Goal: Task Accomplishment & Management: Use online tool/utility

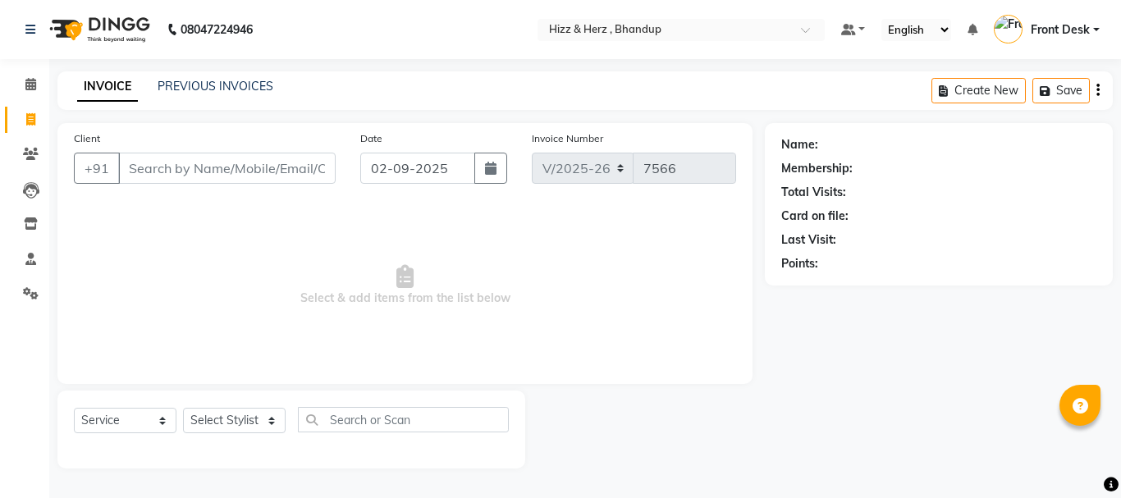
select select "629"
select select "service"
click at [33, 153] on icon at bounding box center [31, 154] width 16 height 12
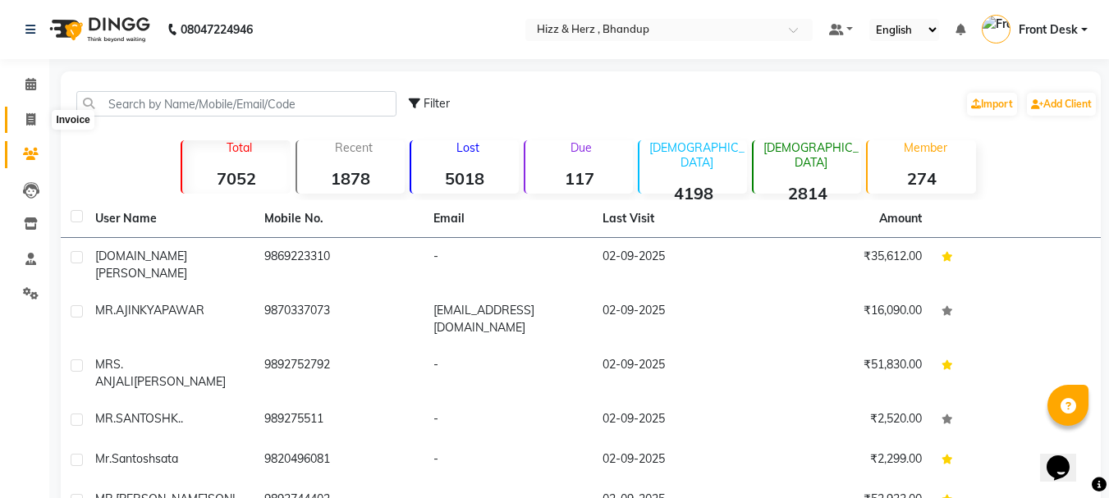
click at [27, 121] on icon at bounding box center [30, 119] width 9 height 12
select select "service"
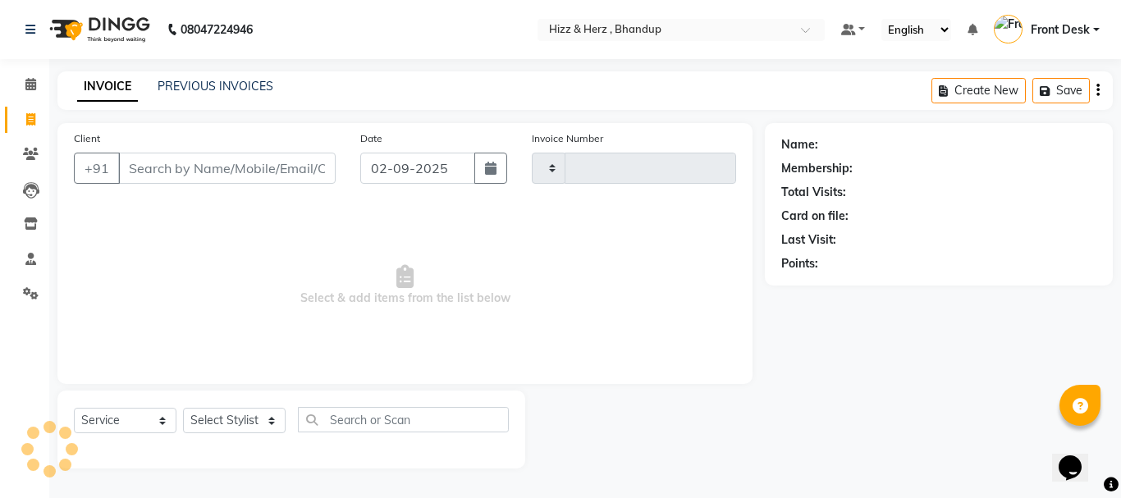
type input "7566"
select select "629"
click at [168, 89] on link "PREVIOUS INVOICES" at bounding box center [216, 86] width 116 height 15
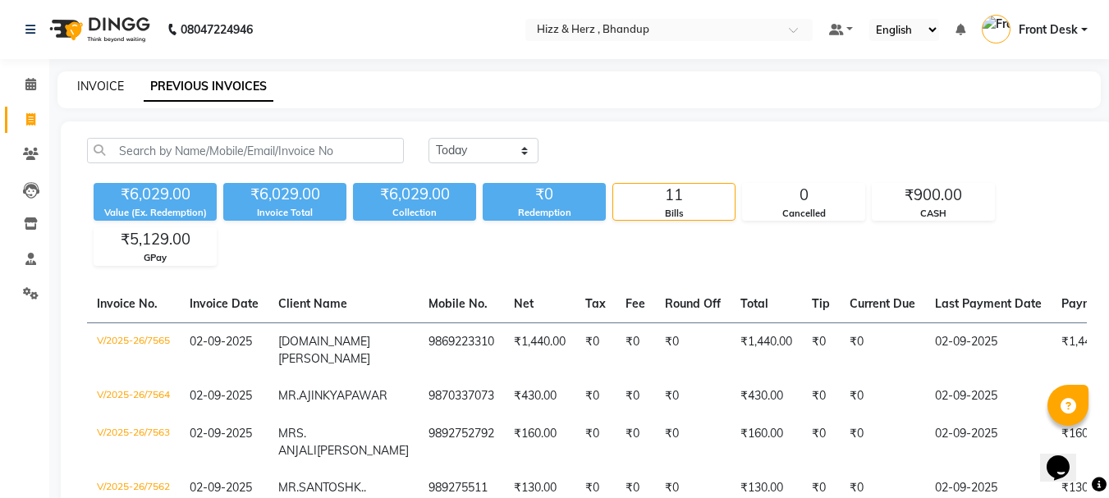
click at [111, 89] on link "INVOICE" at bounding box center [100, 86] width 47 height 15
select select "service"
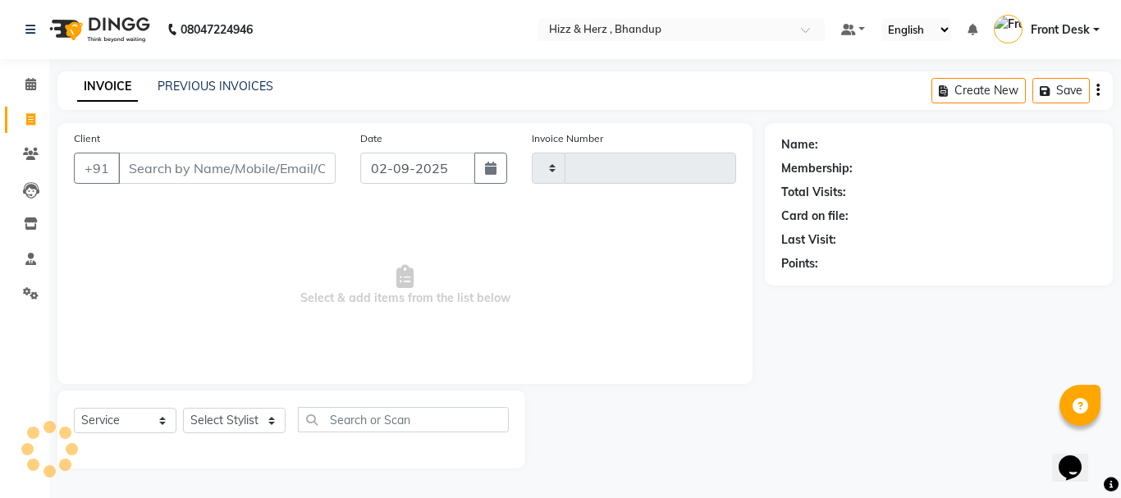
type input "7566"
select select "629"
click at [233, 417] on select "Select Stylist Front Desk Gaurav Sharma HIZZ & HERZ 2 IRFAN AHMAD Jigna Goswami…" at bounding box center [234, 420] width 103 height 25
select select "9149"
click at [183, 408] on select "Select Stylist Front Desk Gaurav Sharma HIZZ & HERZ 2 IRFAN AHMAD Jigna Goswami…" at bounding box center [234, 420] width 103 height 25
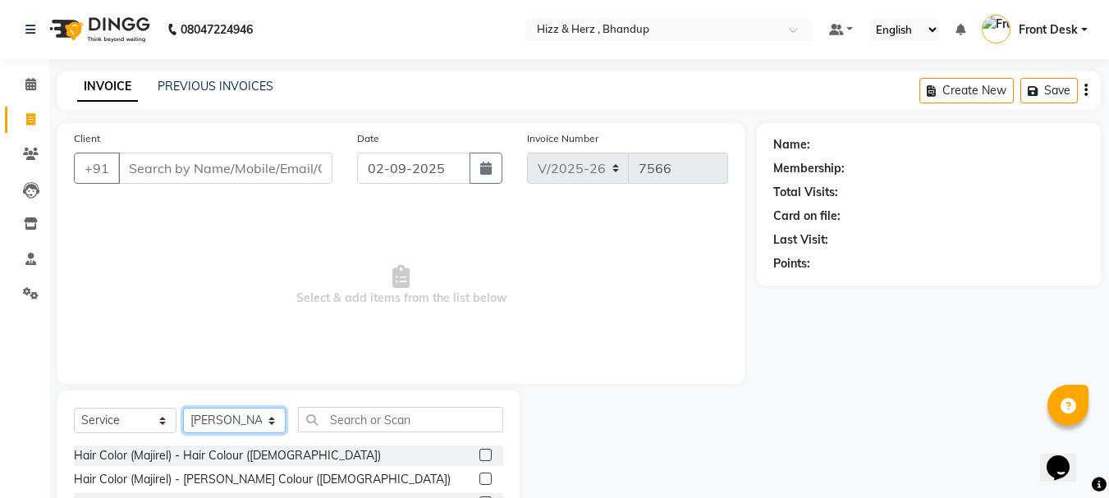
scroll to position [82, 0]
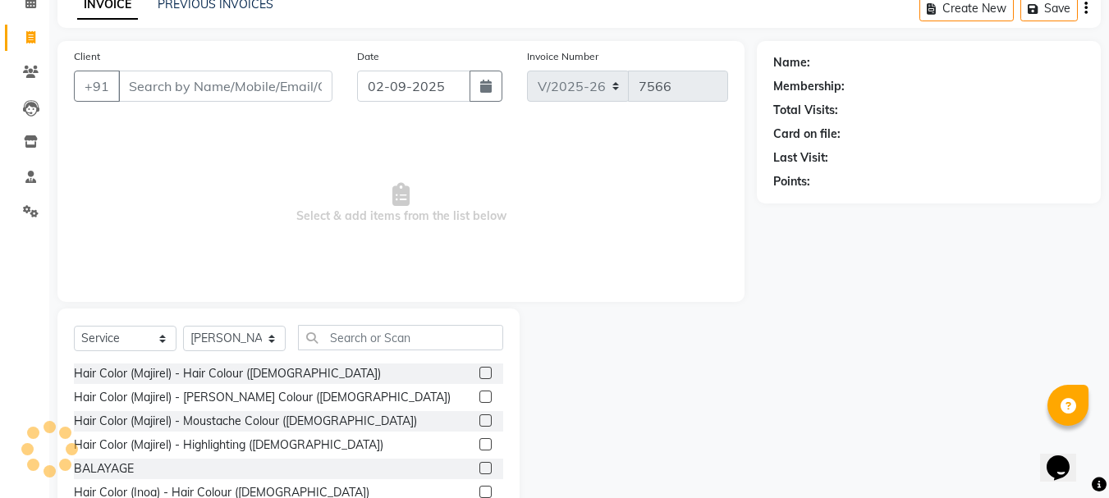
click at [369, 322] on div "Select Service Product Membership Package Voucher Prepaid Gift Card Select Styl…" at bounding box center [288, 430] width 462 height 242
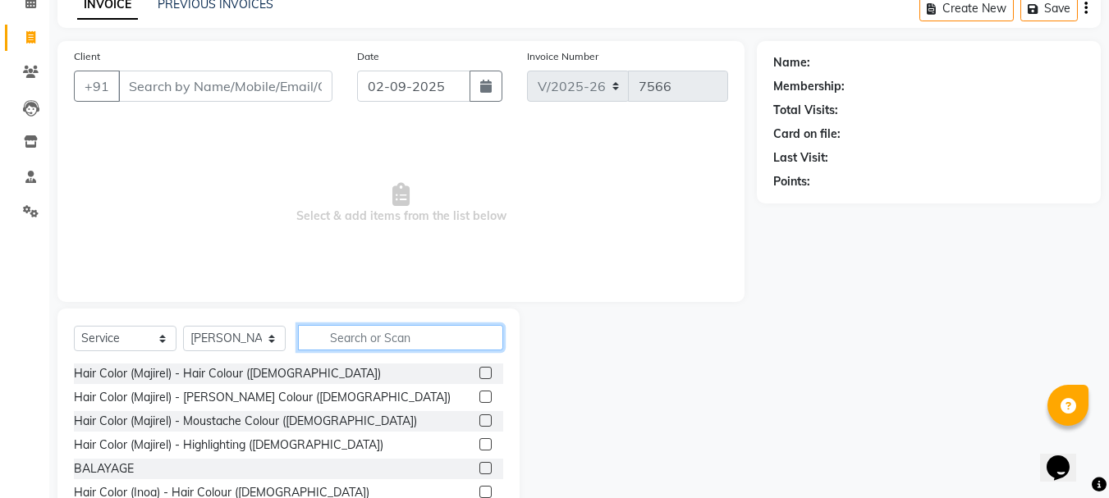
click at [365, 335] on input "text" at bounding box center [400, 337] width 205 height 25
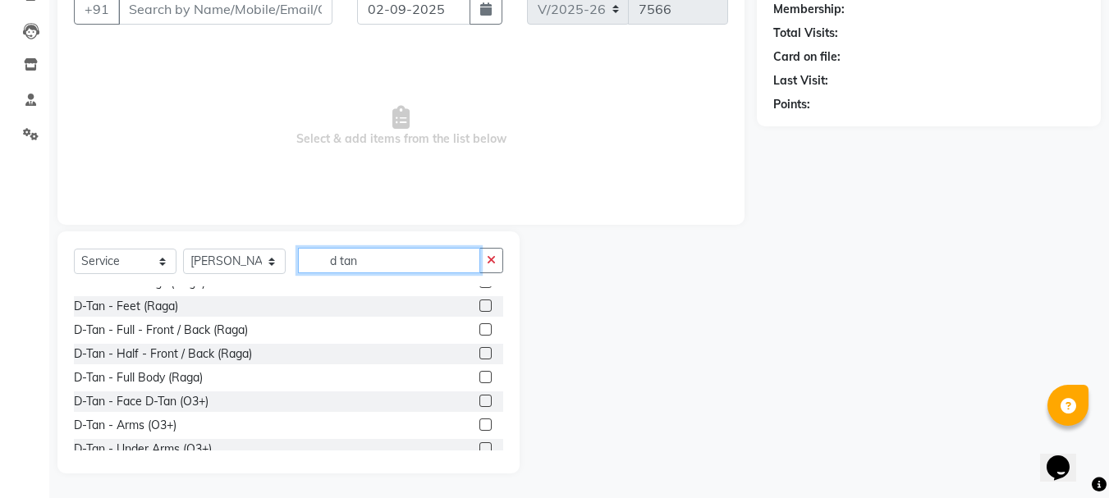
scroll to position [197, 0]
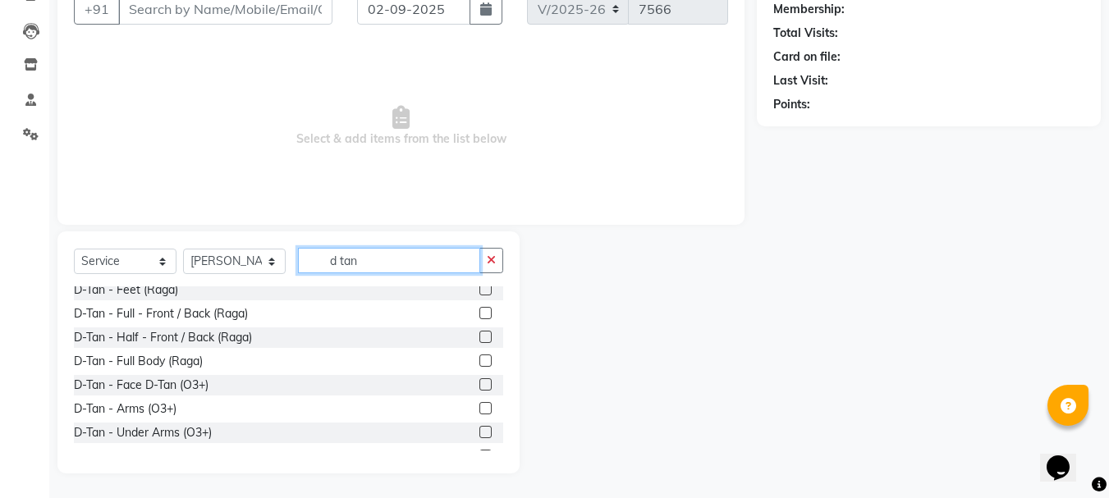
type input "d tan"
click at [479, 389] on label at bounding box center [485, 384] width 12 height 12
click at [479, 389] on input "checkbox" at bounding box center [484, 385] width 11 height 11
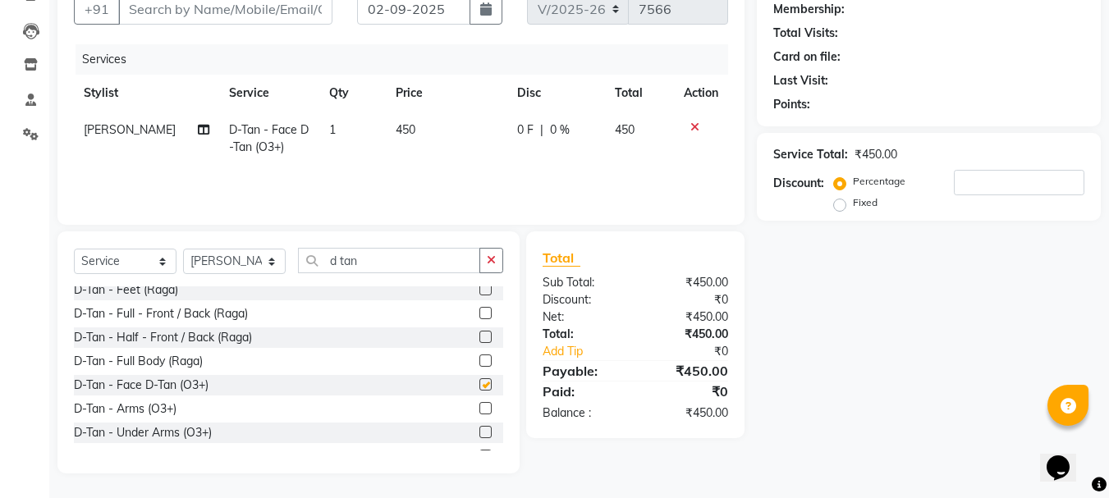
checkbox input "false"
click at [425, 130] on td "450" at bounding box center [446, 139] width 121 height 54
select select "9149"
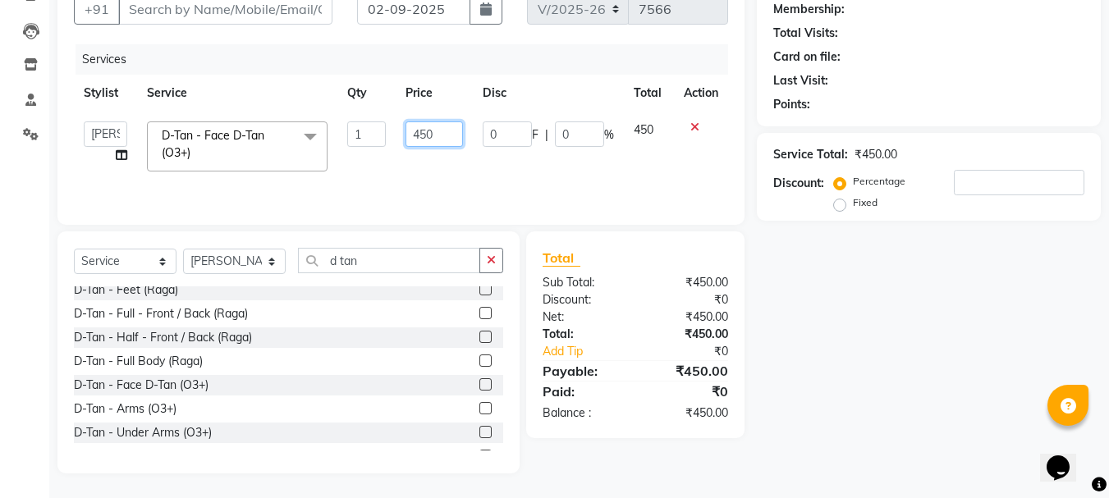
click at [440, 133] on input "450" at bounding box center [434, 133] width 57 height 25
type input "4"
type input "500"
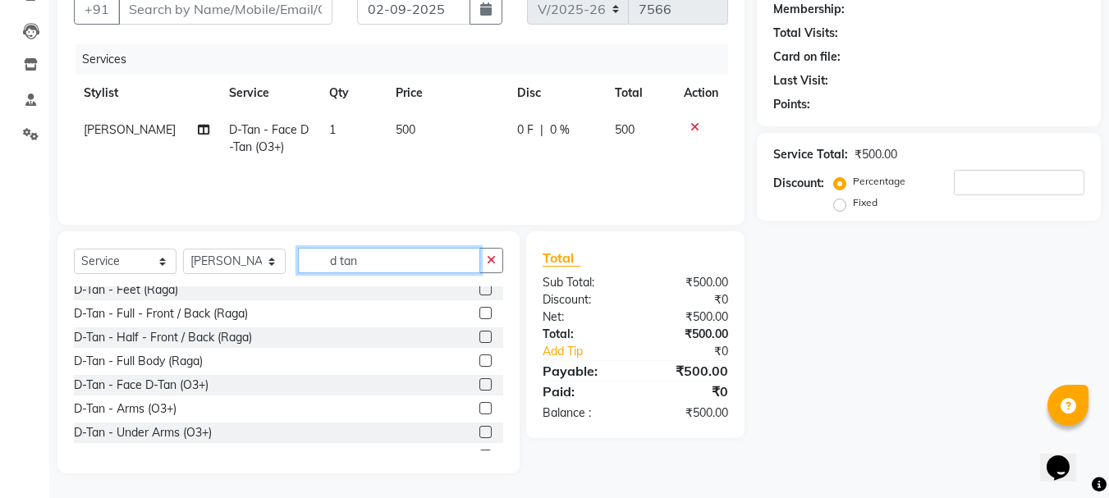
click at [434, 260] on input "d tan" at bounding box center [389, 260] width 182 height 25
type input "d"
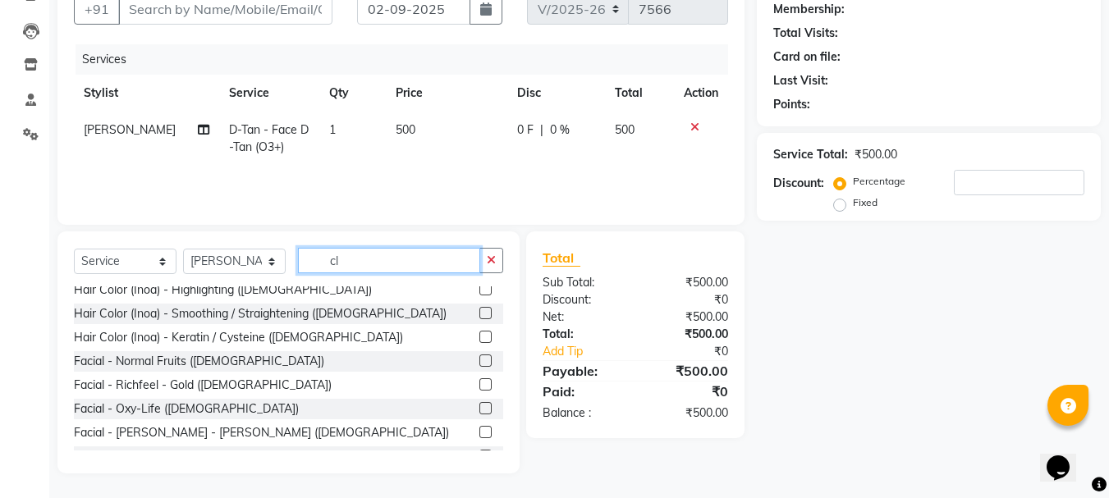
scroll to position [0, 0]
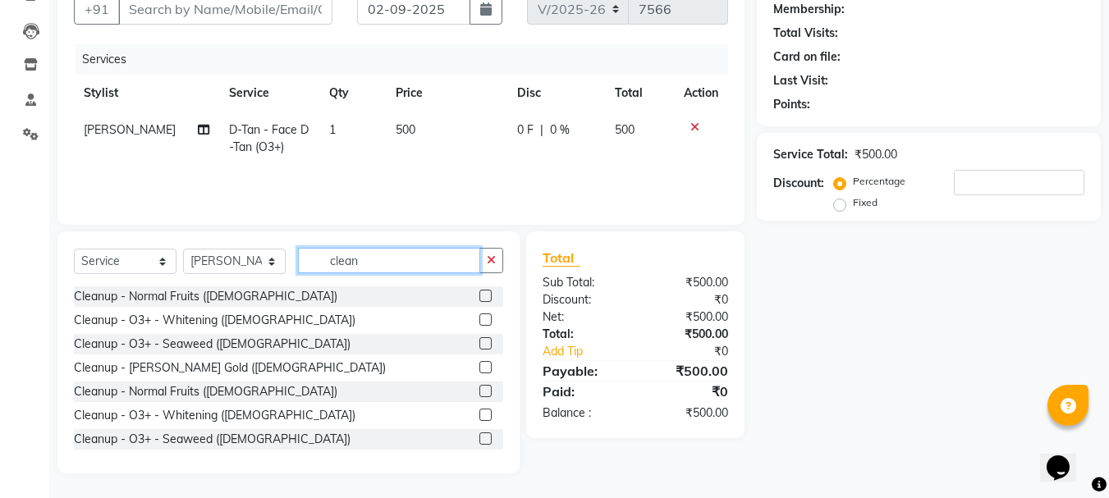
type input "clean"
click at [479, 417] on label at bounding box center [485, 415] width 12 height 12
click at [479, 417] on input "checkbox" at bounding box center [484, 415] width 11 height 11
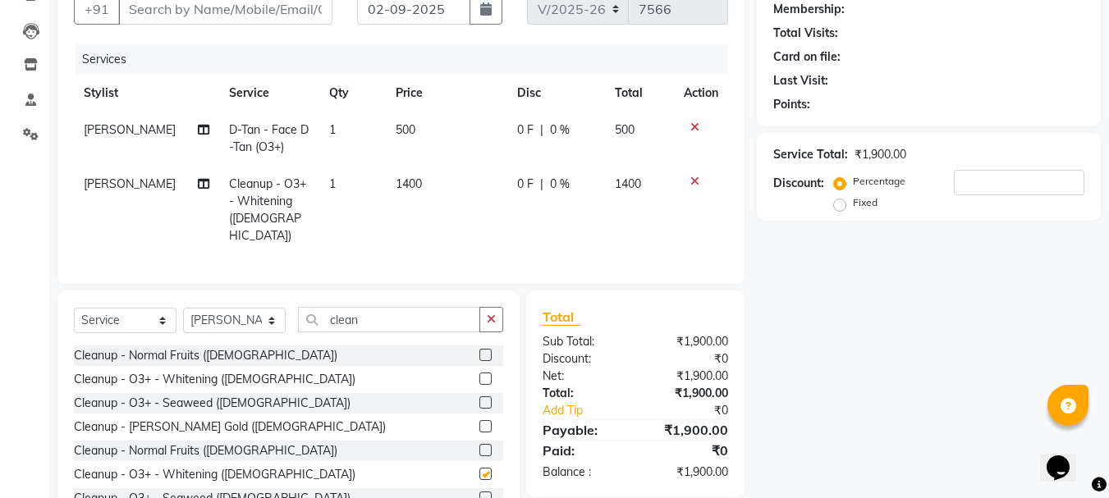
checkbox input "false"
click at [410, 211] on td "1400" at bounding box center [446, 210] width 121 height 89
select select "9149"
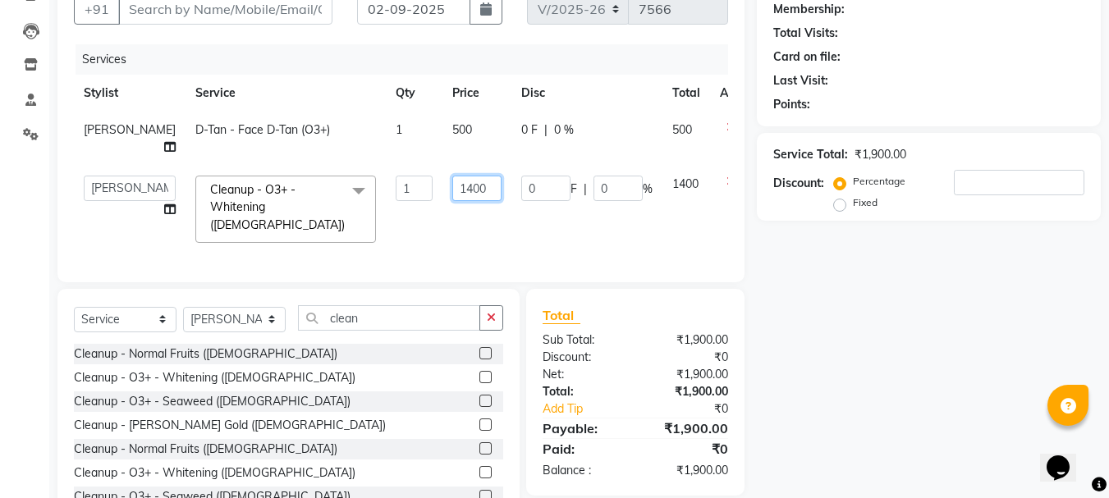
click at [452, 186] on input "1400" at bounding box center [476, 188] width 49 height 25
click at [452, 190] on input "1400" at bounding box center [476, 188] width 49 height 25
click at [452, 195] on input "1400" at bounding box center [476, 188] width 49 height 25
click at [452, 185] on input "1400" at bounding box center [476, 188] width 49 height 25
type input "1500"
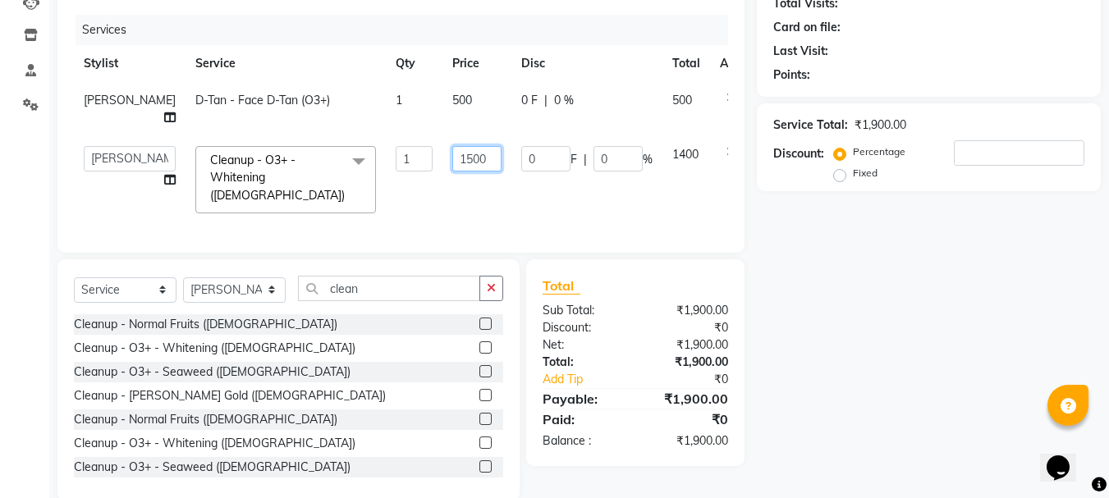
scroll to position [212, 0]
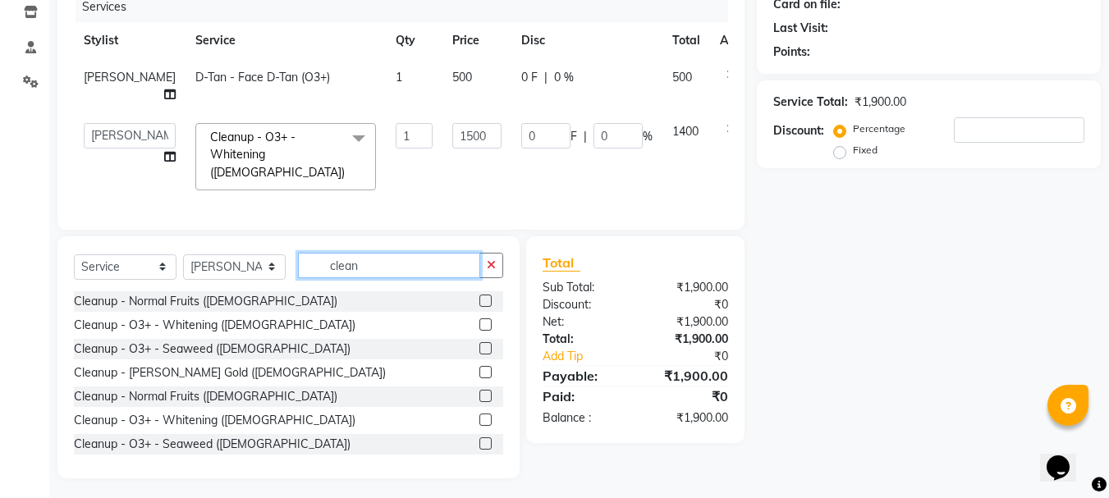
click at [393, 259] on input "clean" at bounding box center [389, 265] width 182 height 25
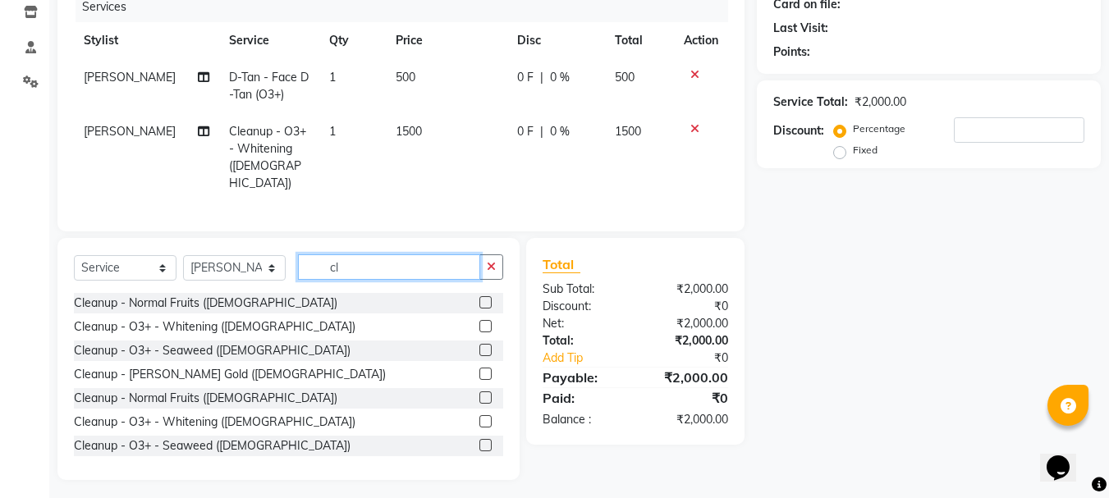
type input "c"
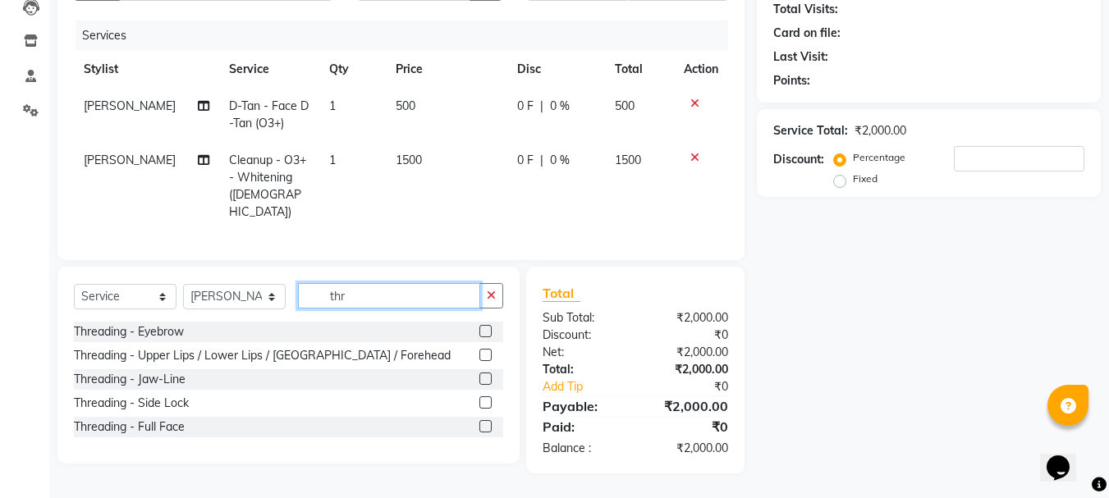
scroll to position [178, 0]
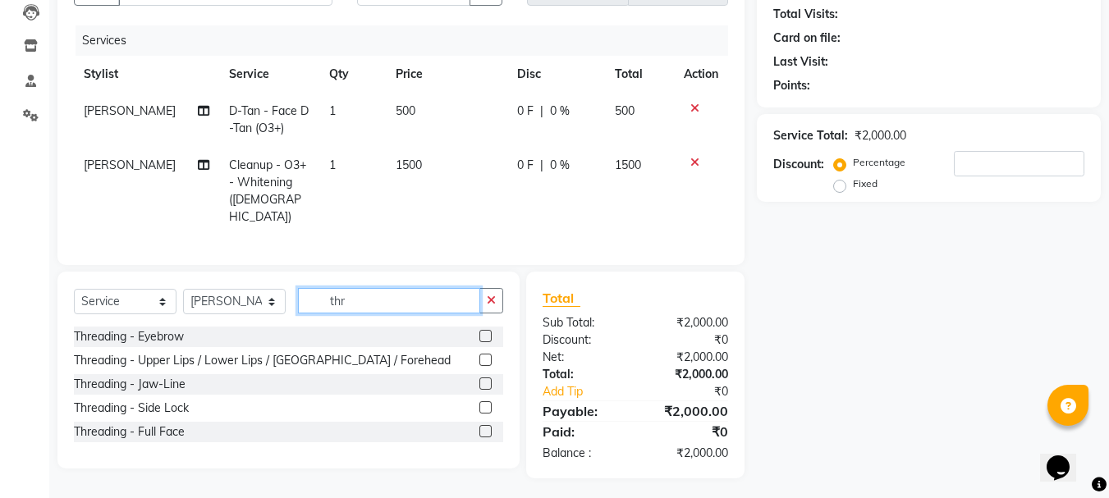
type input "thr"
click at [482, 333] on label at bounding box center [485, 336] width 12 height 12
click at [482, 333] on input "checkbox" at bounding box center [484, 337] width 11 height 11
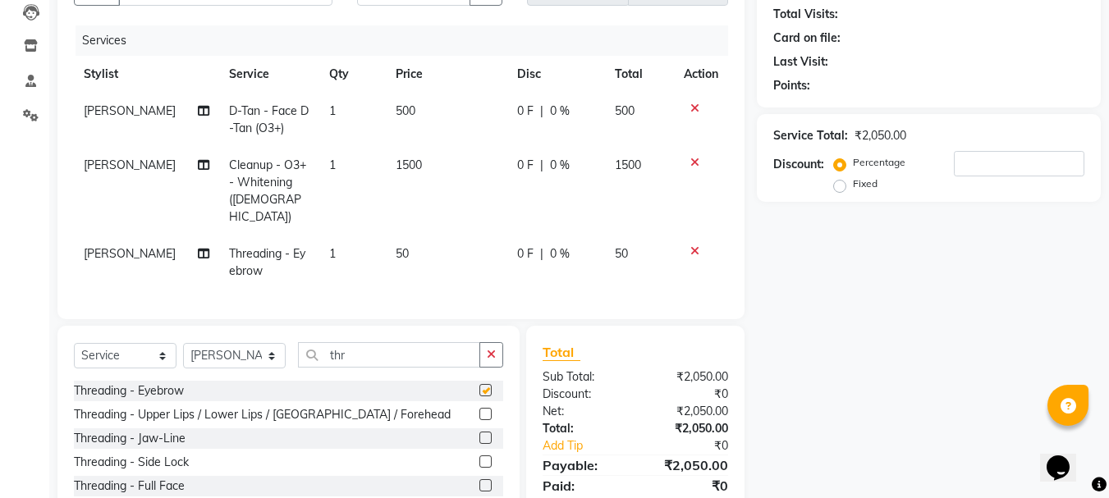
checkbox input "false"
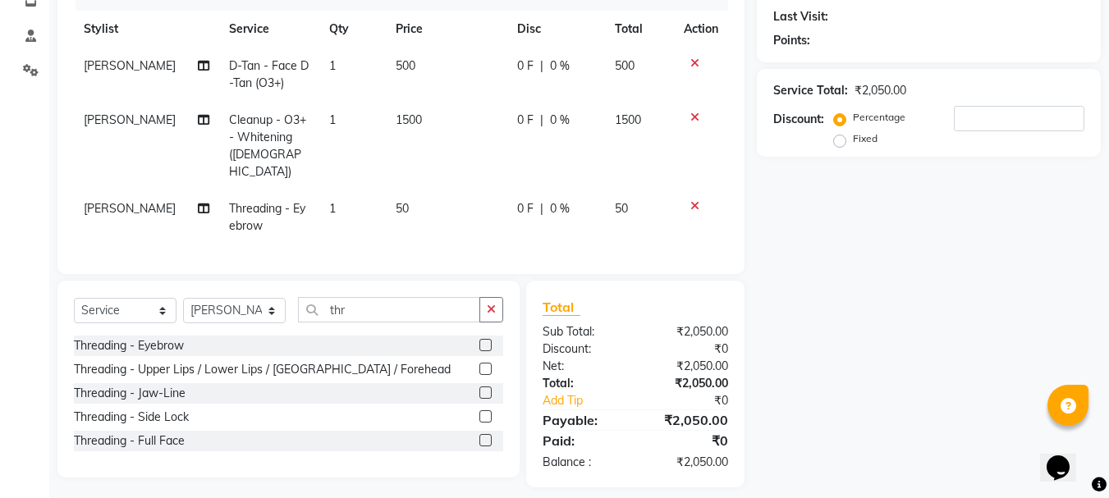
scroll to position [232, 0]
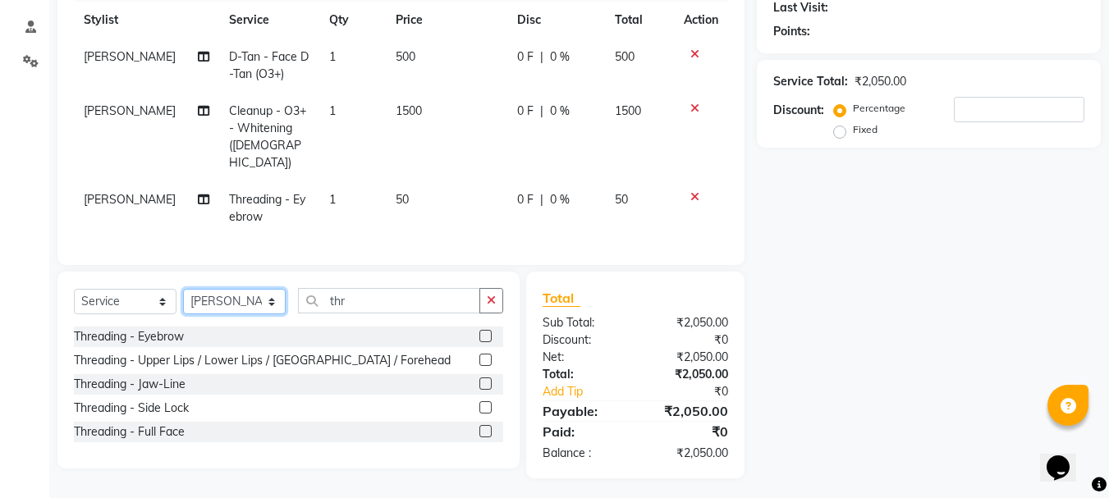
click at [223, 299] on select "Select Stylist Front Desk Gaurav Sharma HIZZ & HERZ 2 IRFAN AHMAD Jigna Goswami…" at bounding box center [234, 301] width 103 height 25
select select "9146"
click at [183, 289] on select "Select Stylist Front Desk Gaurav Sharma HIZZ & HERZ 2 IRFAN AHMAD Jigna Goswami…" at bounding box center [234, 301] width 103 height 25
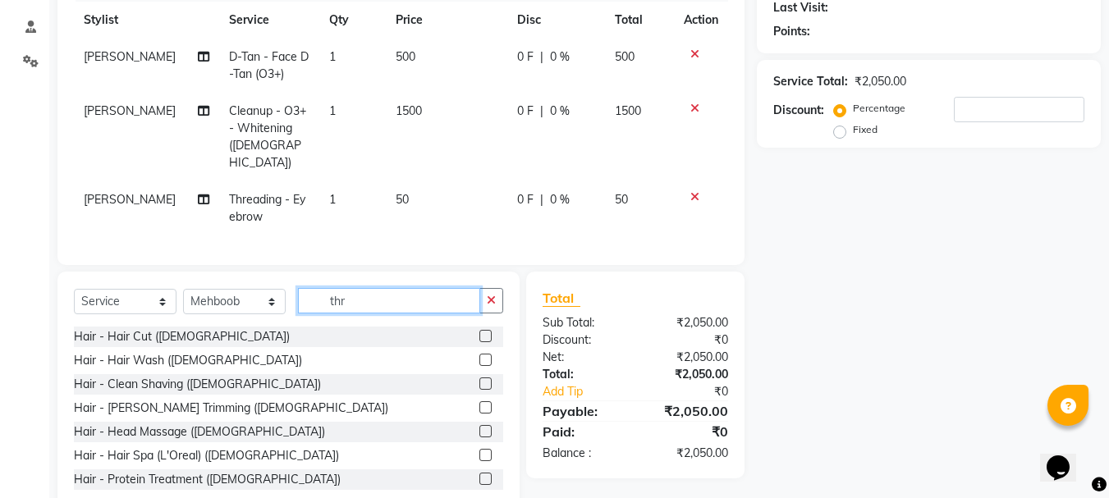
click at [387, 297] on input "thr" at bounding box center [389, 300] width 182 height 25
type input "t"
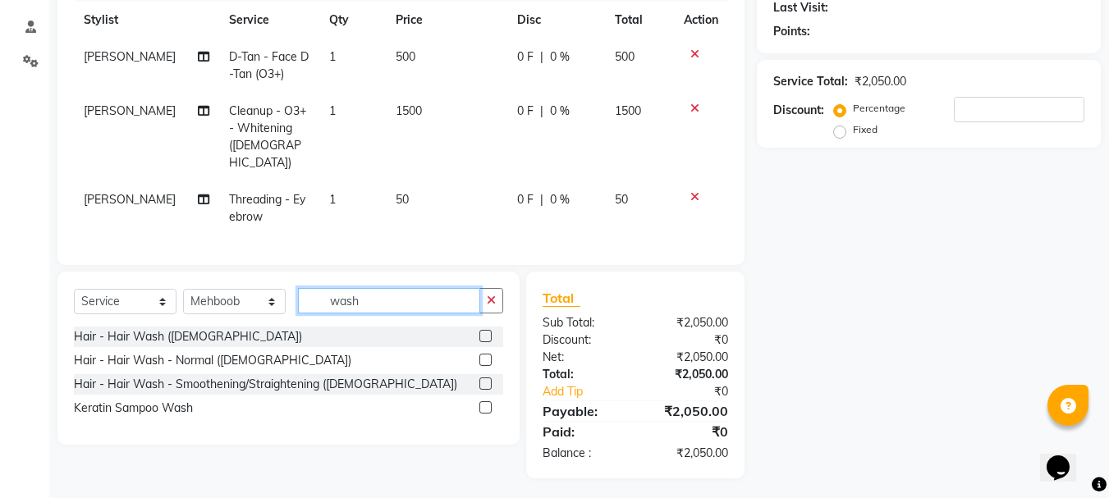
type input "wash"
click at [483, 358] on label at bounding box center [485, 360] width 12 height 12
click at [483, 358] on input "checkbox" at bounding box center [484, 360] width 11 height 11
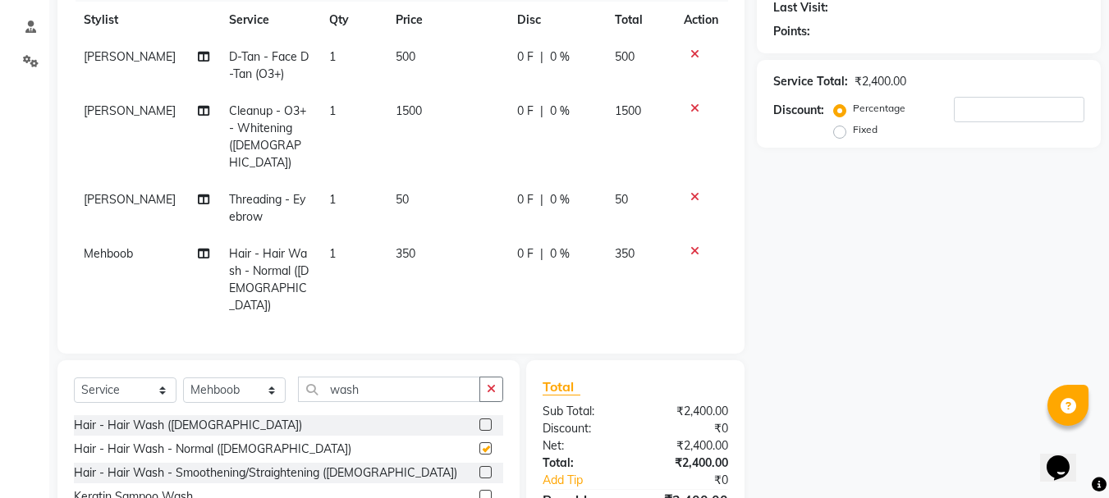
checkbox input "false"
click at [429, 377] on input "wash" at bounding box center [389, 389] width 182 height 25
type input "w"
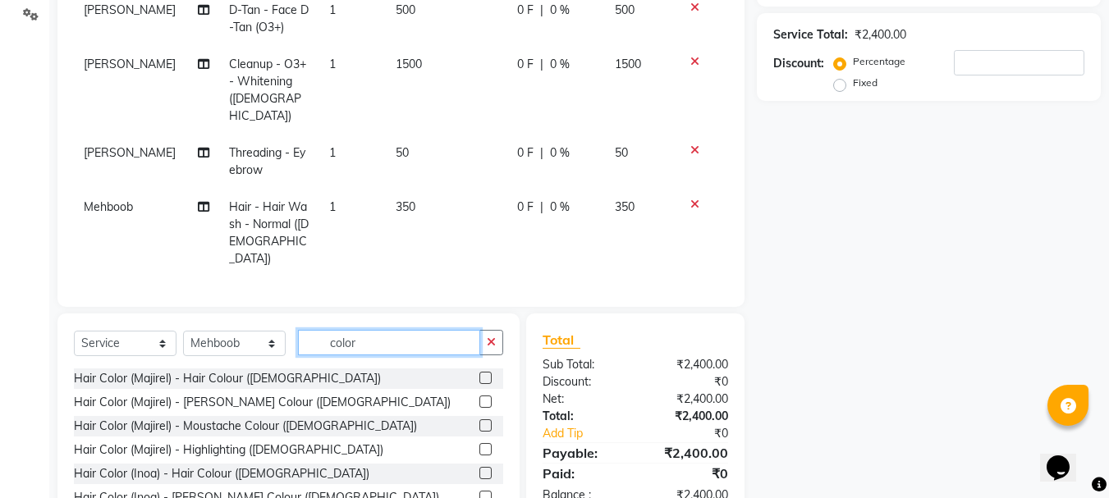
scroll to position [339, 0]
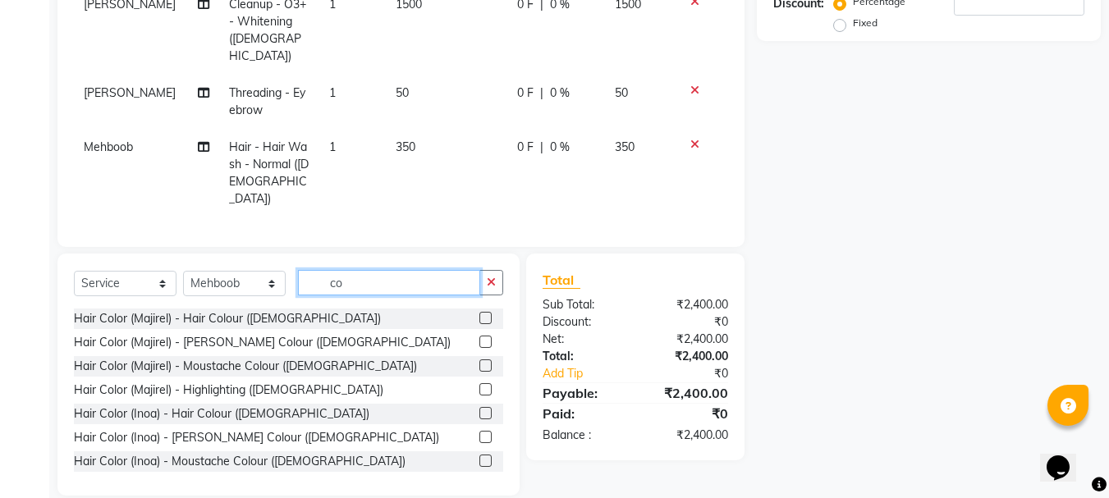
type input "c"
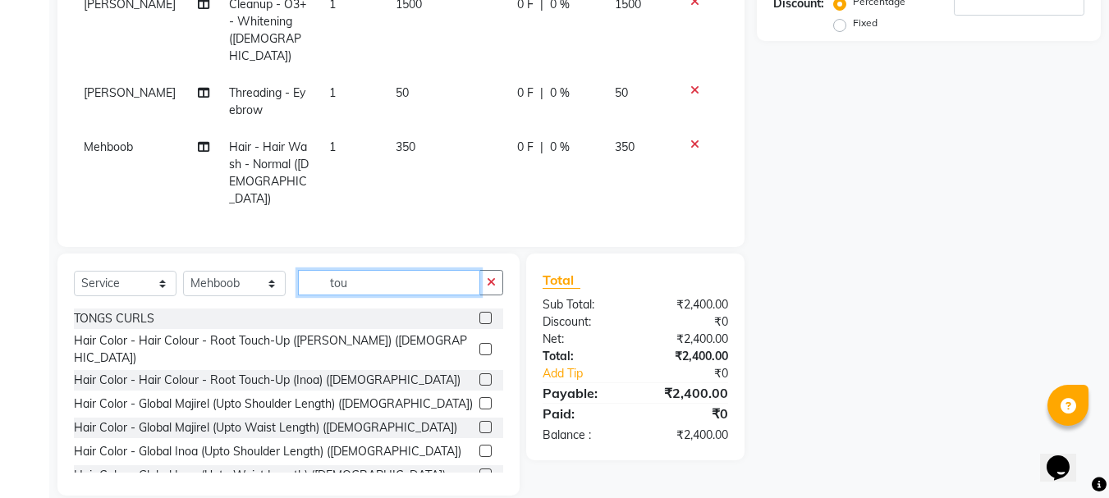
scroll to position [304, 0]
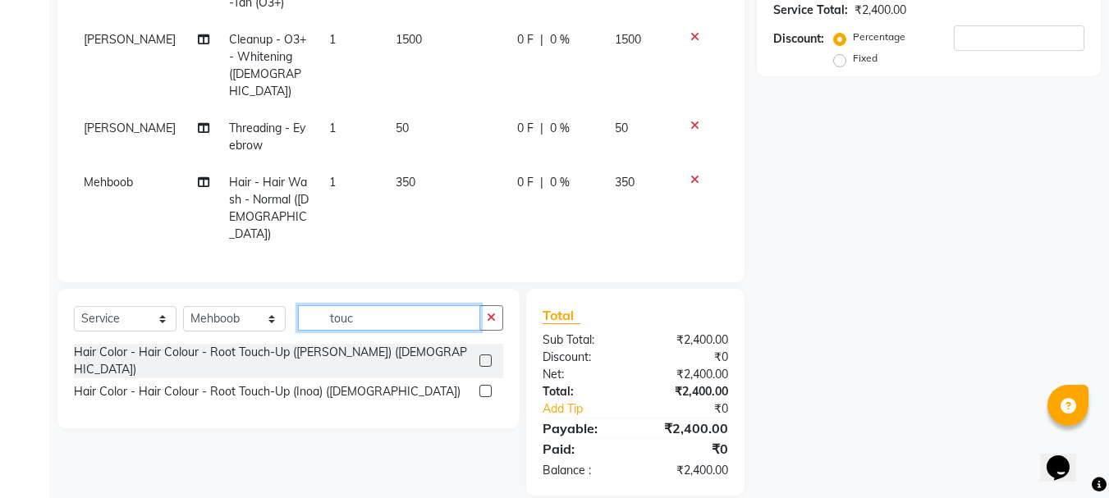
type input "touc"
click at [481, 385] on label at bounding box center [485, 391] width 12 height 12
click at [481, 387] on input "checkbox" at bounding box center [484, 392] width 11 height 11
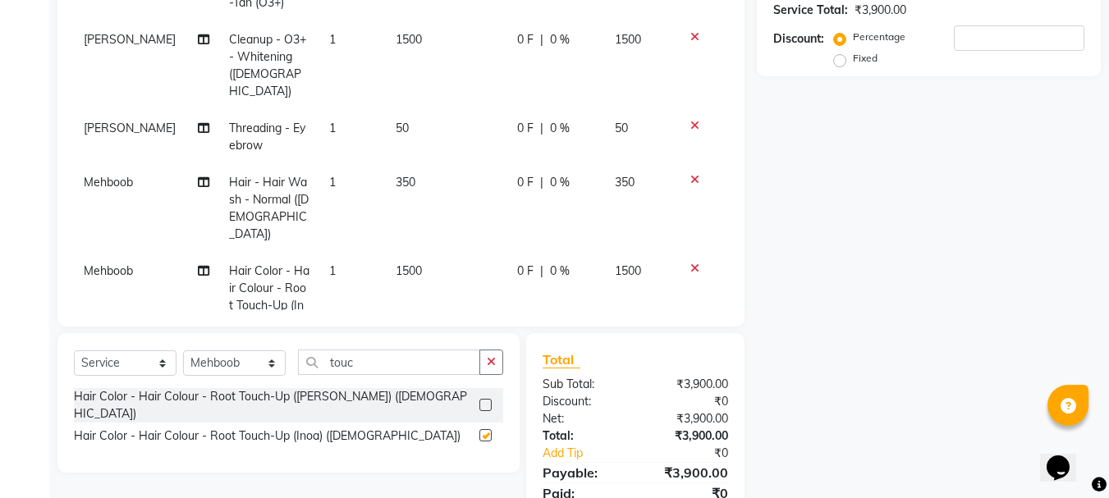
checkbox input "false"
click at [447, 360] on input "touc" at bounding box center [389, 362] width 182 height 25
type input "t"
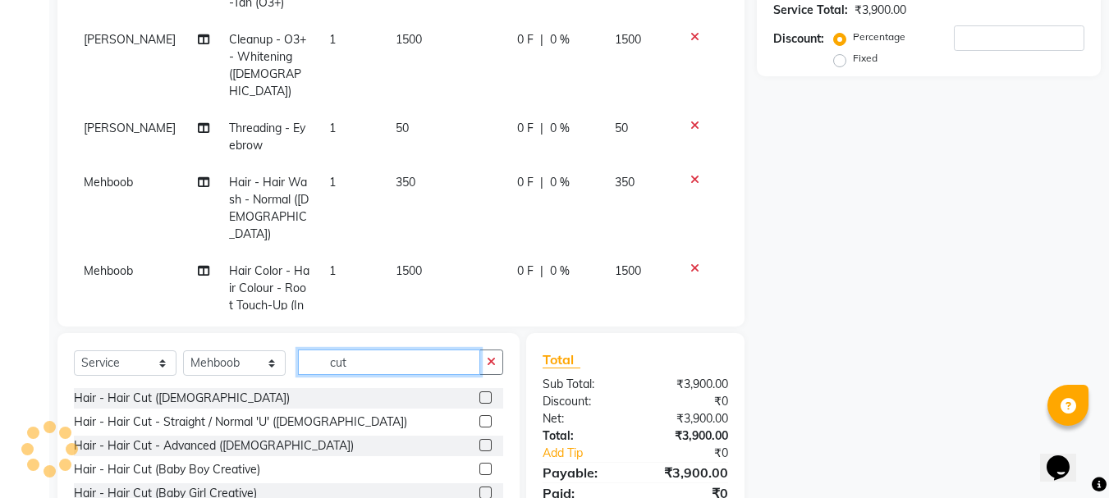
type input "cut"
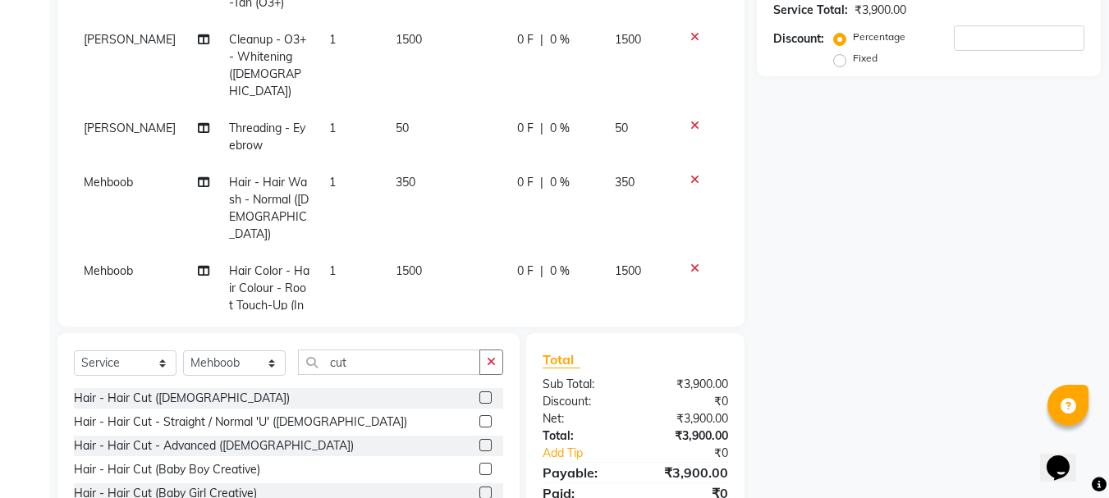
click at [487, 444] on label at bounding box center [485, 445] width 12 height 12
click at [487, 444] on input "checkbox" at bounding box center [484, 446] width 11 height 11
checkbox input "false"
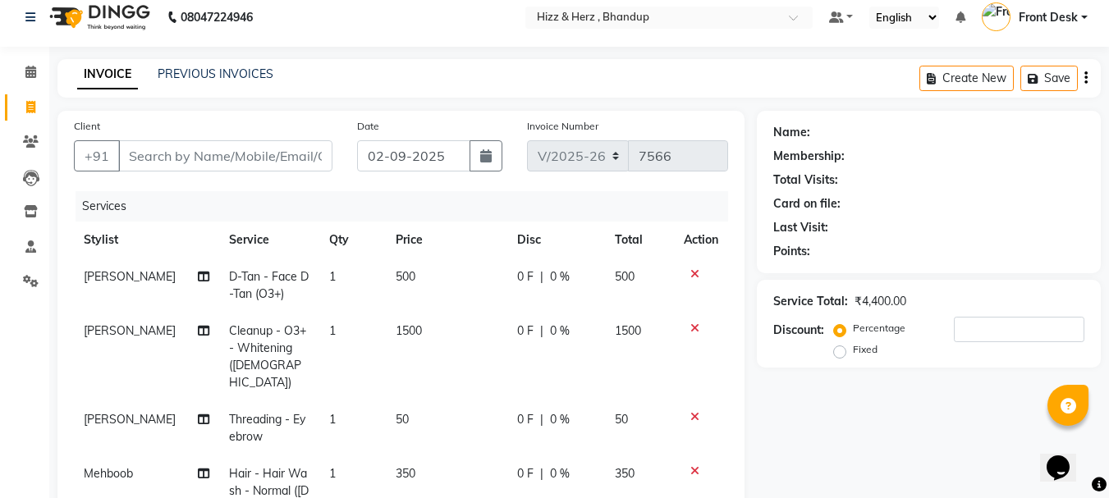
scroll to position [0, 0]
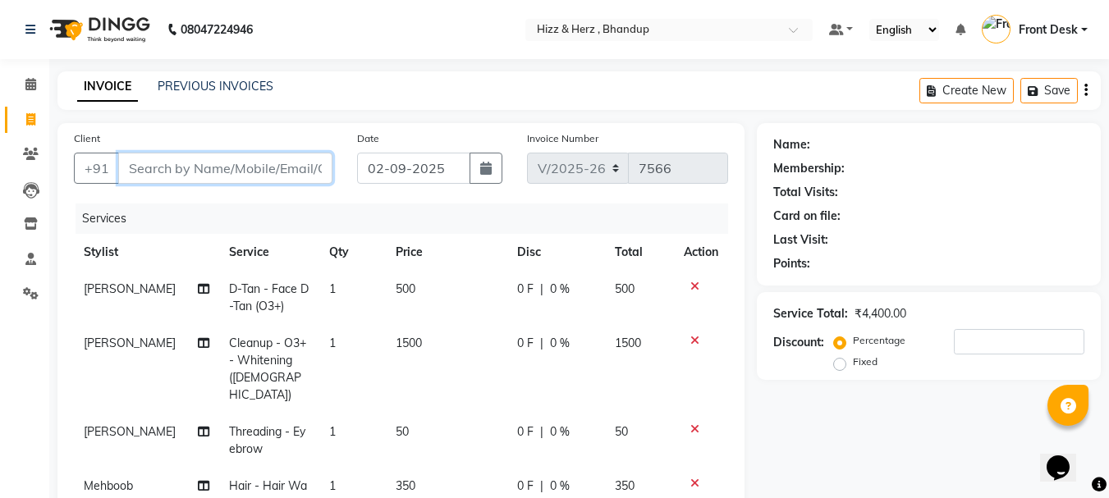
click at [158, 155] on input "Client" at bounding box center [225, 168] width 214 height 31
type input "7"
type input "0"
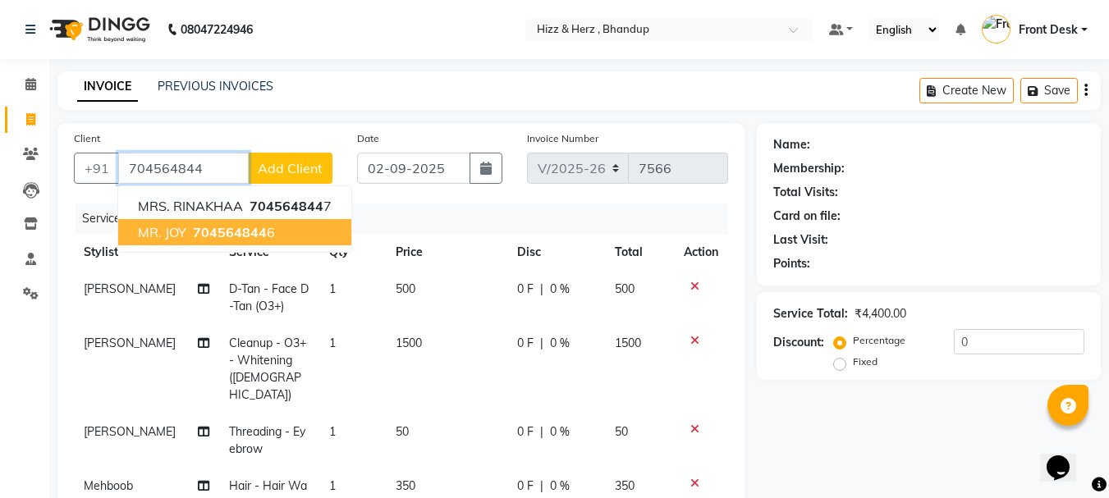
click at [226, 231] on span "704564844" at bounding box center [230, 232] width 74 height 16
type input "7045648446"
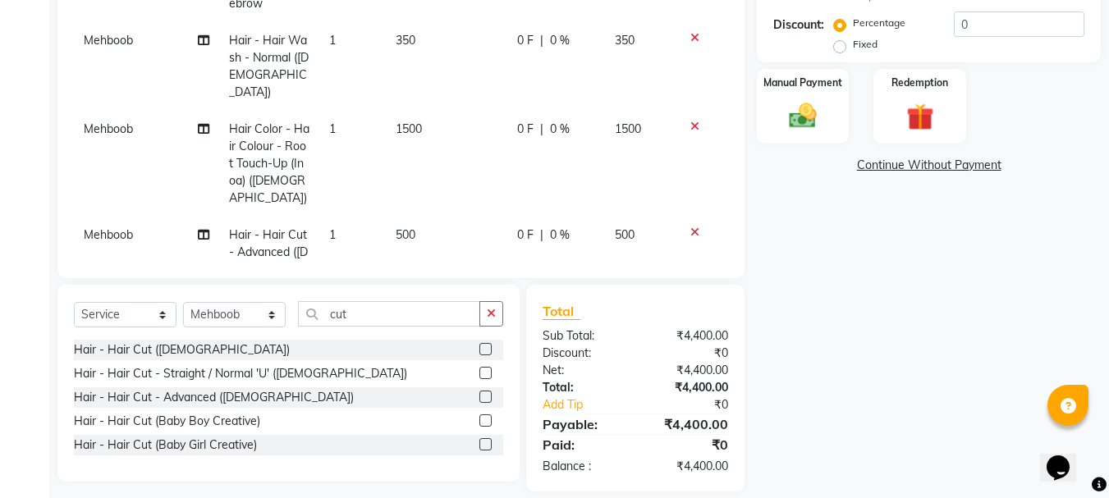
scroll to position [370, 0]
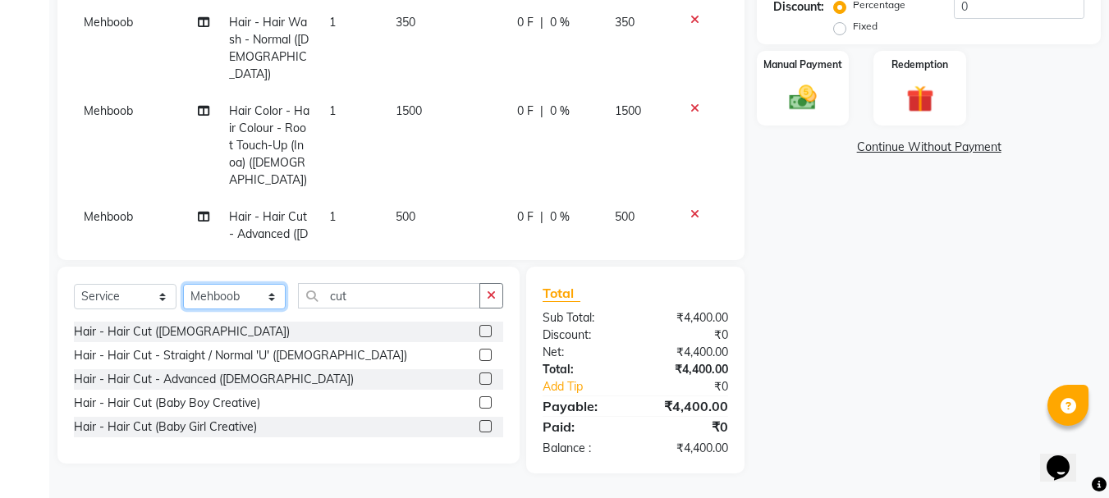
click at [264, 294] on select "Select Stylist Front Desk Gaurav Sharma HIZZ & HERZ 2 IRFAN AHMAD Jigna Goswami…" at bounding box center [234, 296] width 103 height 25
select select "26430"
click at [183, 284] on select "Select Stylist Front Desk Gaurav Sharma HIZZ & HERZ 2 IRFAN AHMAD Jigna Goswami…" at bounding box center [234, 296] width 103 height 25
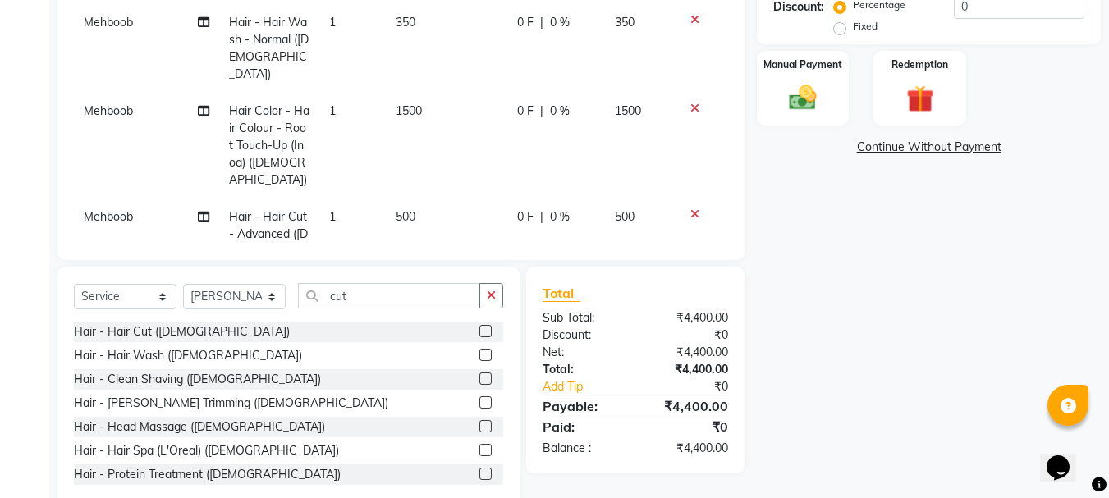
click at [479, 334] on label at bounding box center [485, 331] width 12 height 12
click at [479, 334] on input "checkbox" at bounding box center [484, 332] width 11 height 11
checkbox input "false"
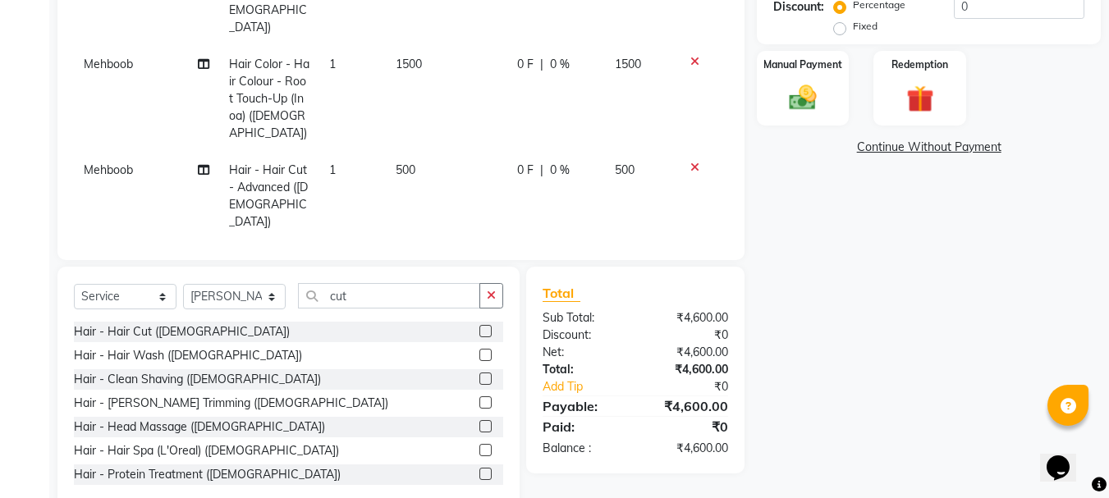
scroll to position [148, 0]
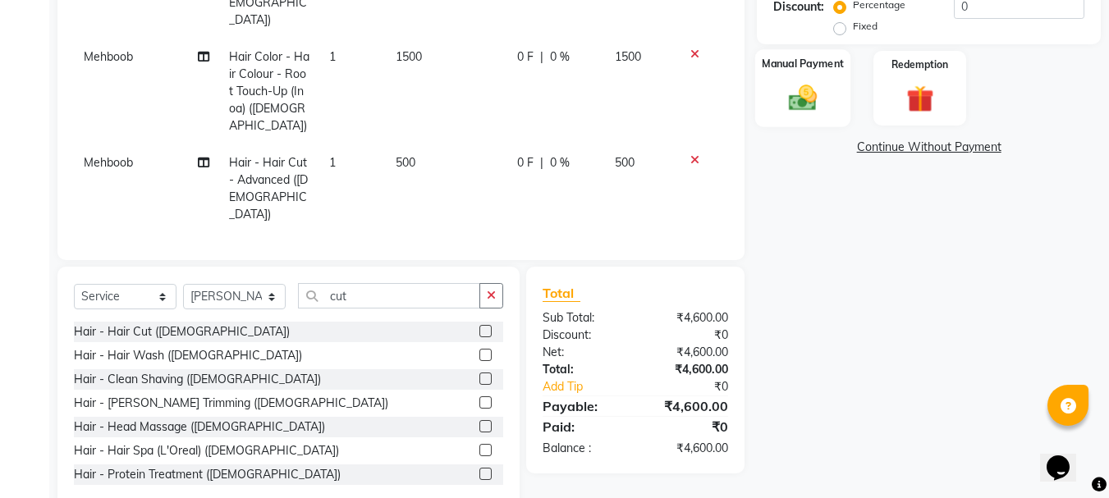
click at [806, 111] on img at bounding box center [803, 97] width 46 height 33
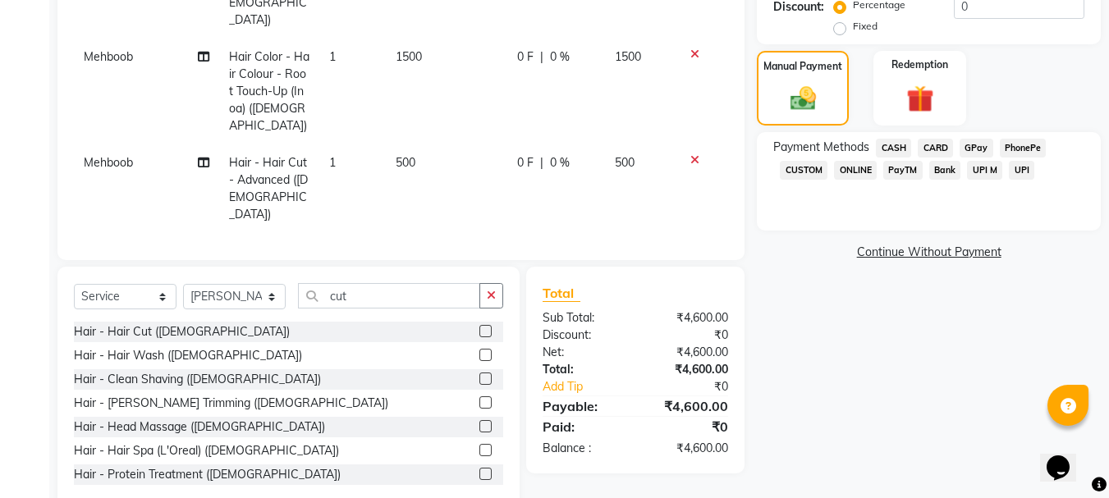
click at [975, 147] on span "GPay" at bounding box center [977, 148] width 34 height 19
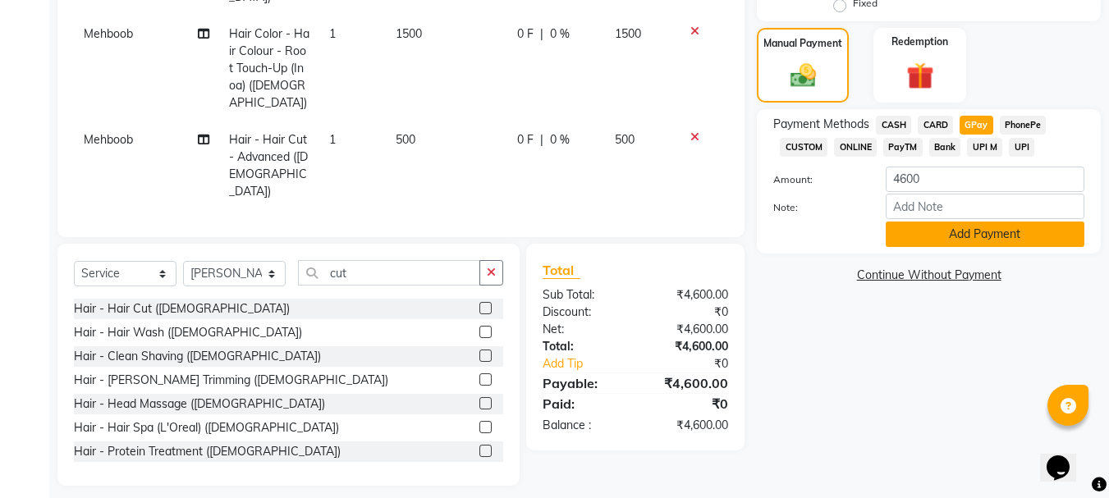
scroll to position [406, 0]
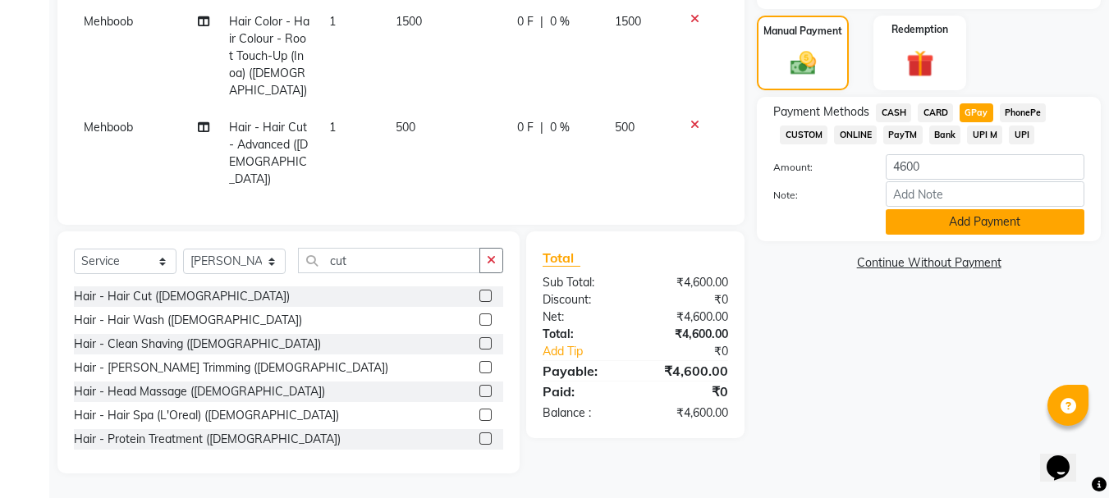
click at [982, 216] on button "Add Payment" at bounding box center [985, 221] width 199 height 25
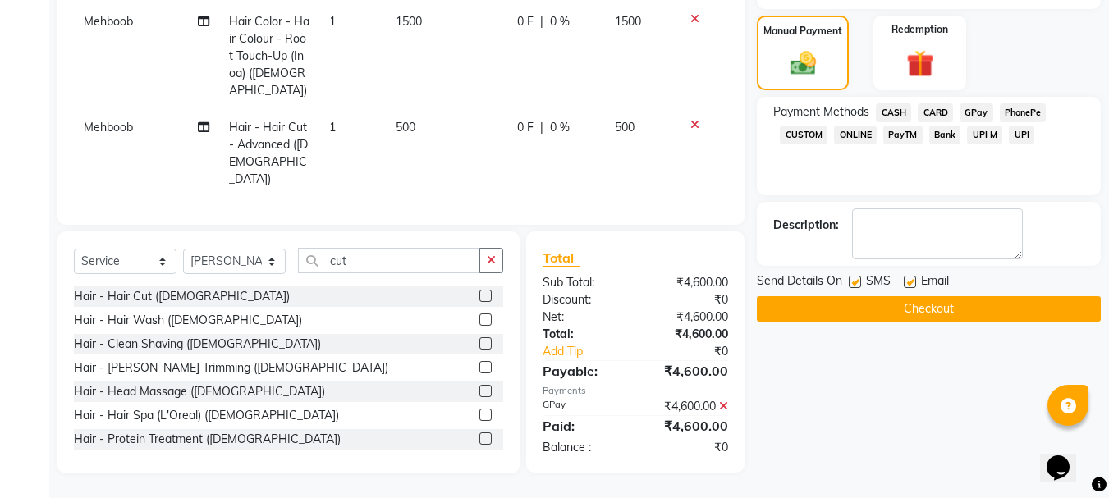
click at [971, 316] on button "Checkout" at bounding box center [929, 308] width 344 height 25
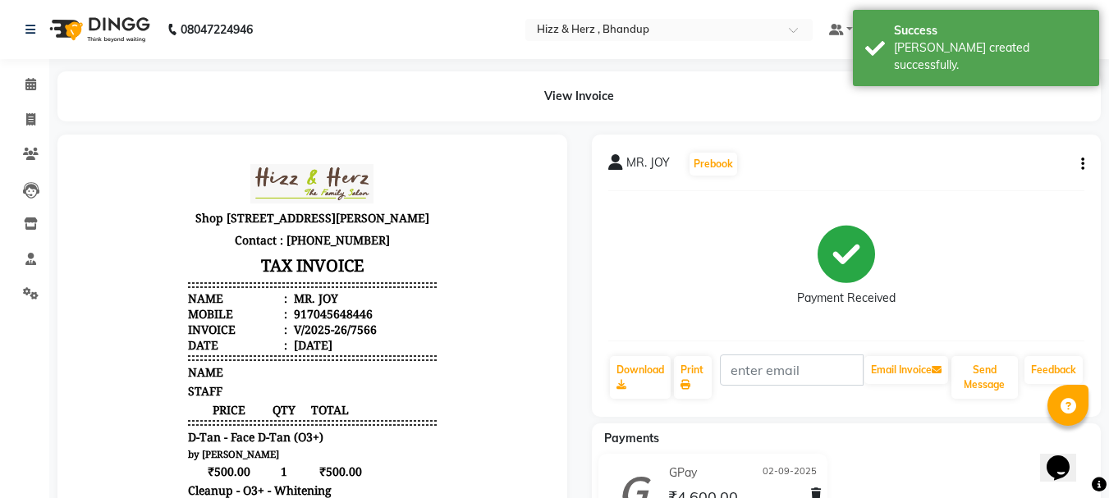
scroll to position [82, 0]
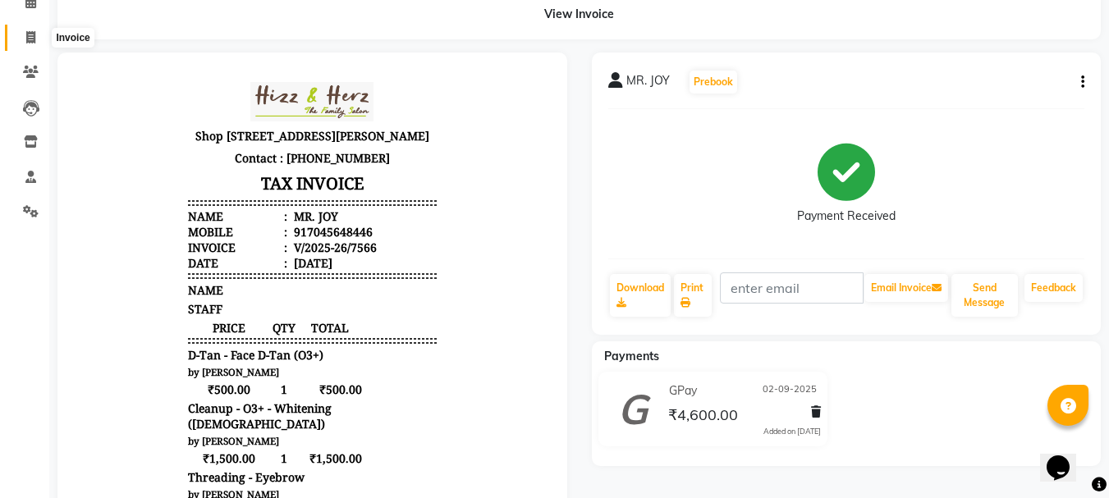
drag, startPoint x: 31, startPoint y: 34, endPoint x: 39, endPoint y: 37, distance: 8.6
click at [32, 34] on icon at bounding box center [30, 37] width 9 height 12
select select "service"
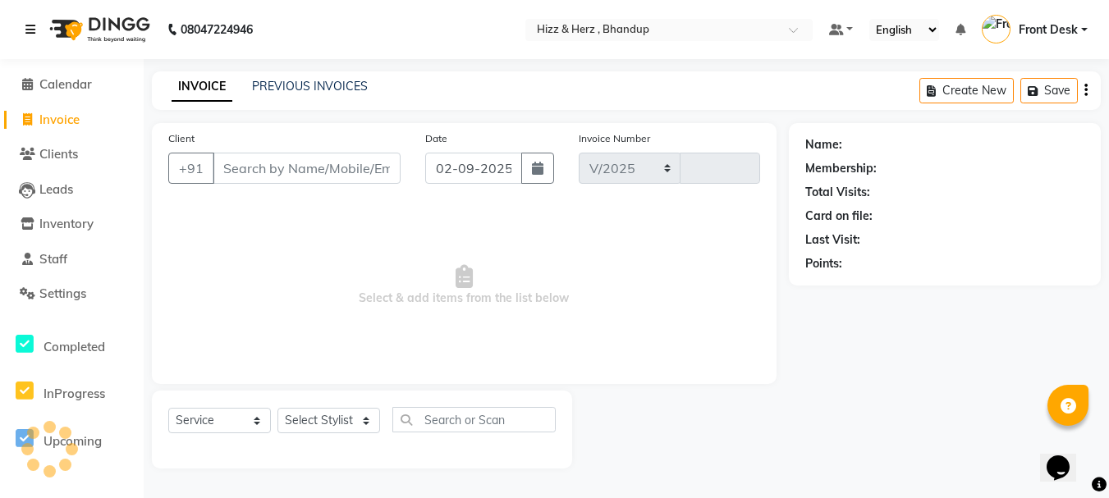
select select "629"
type input "7567"
click at [32, 33] on icon at bounding box center [30, 29] width 10 height 11
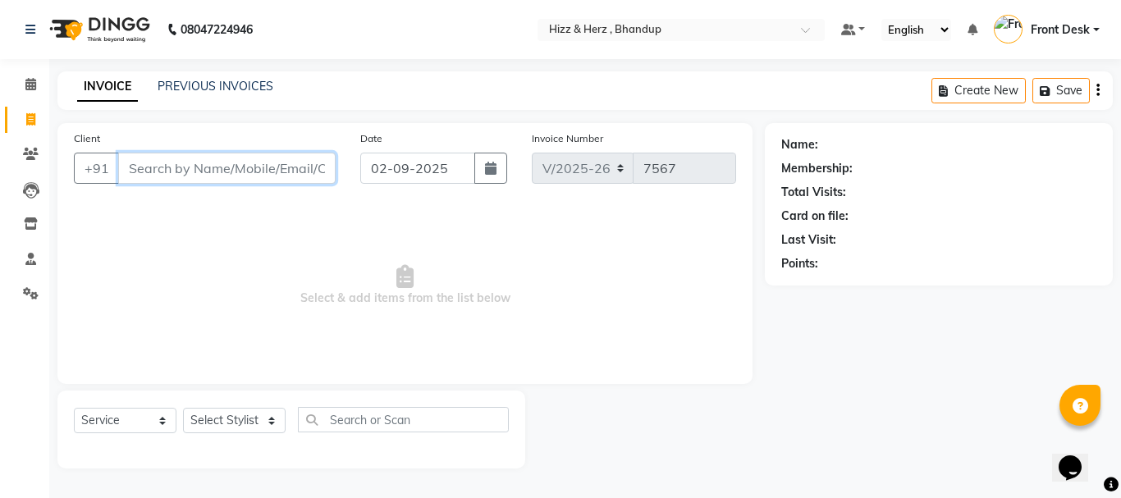
click at [163, 169] on input "Client" at bounding box center [227, 168] width 218 height 31
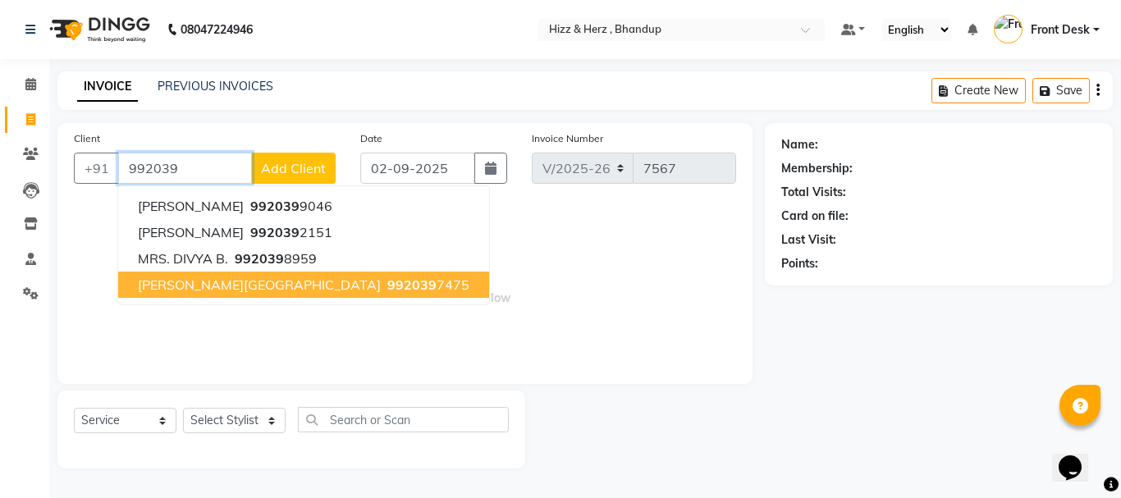
drag, startPoint x: 319, startPoint y: 289, endPoint x: 332, endPoint y: 284, distance: 14.0
click at [387, 289] on span "992039" at bounding box center [411, 285] width 49 height 16
type input "9920397475"
select select "1: Object"
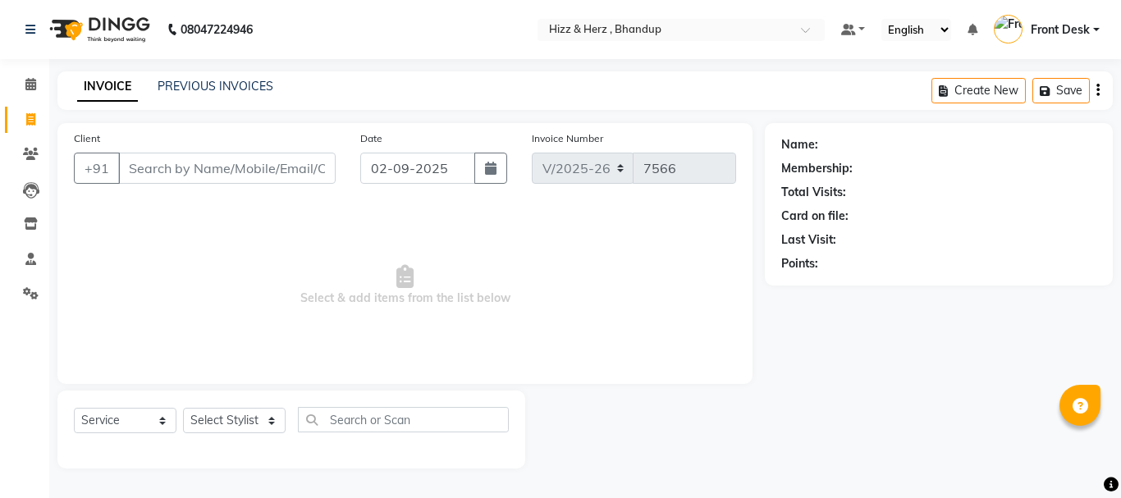
select select "629"
select select "service"
select select "629"
select select "service"
select select "629"
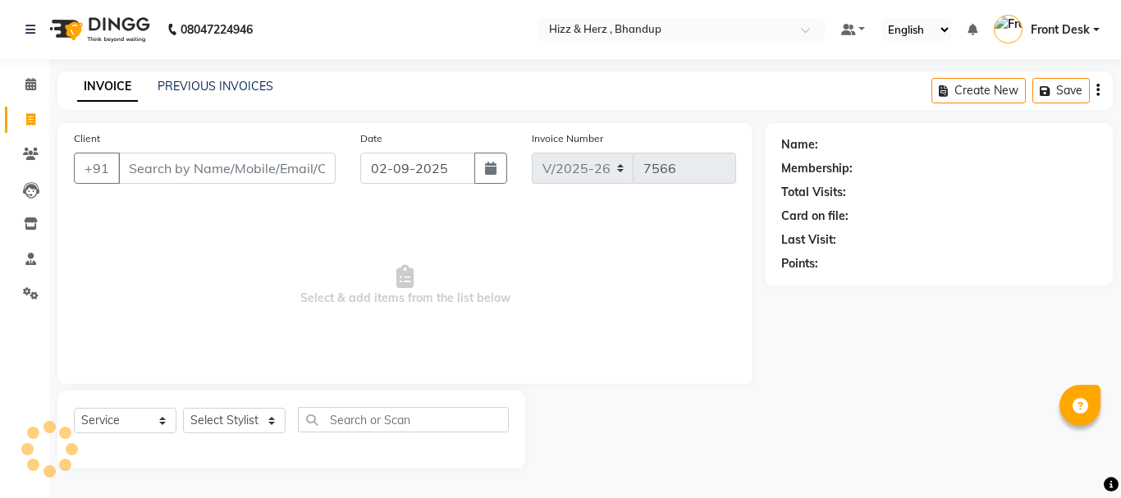
select select "service"
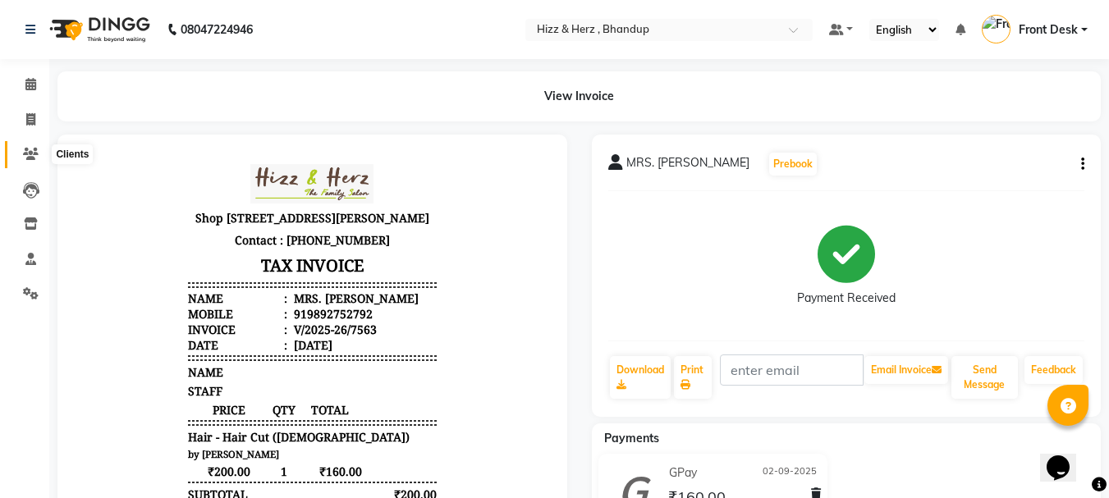
click at [30, 146] on span at bounding box center [30, 154] width 29 height 19
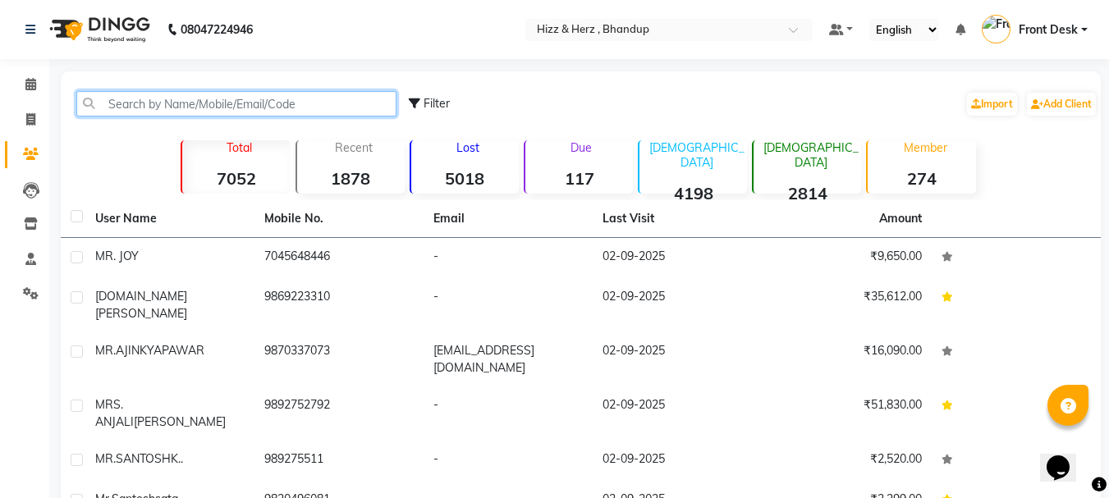
drag, startPoint x: 336, startPoint y: 99, endPoint x: 320, endPoint y: 103, distance: 16.1
click at [333, 100] on input "text" at bounding box center [236, 103] width 320 height 25
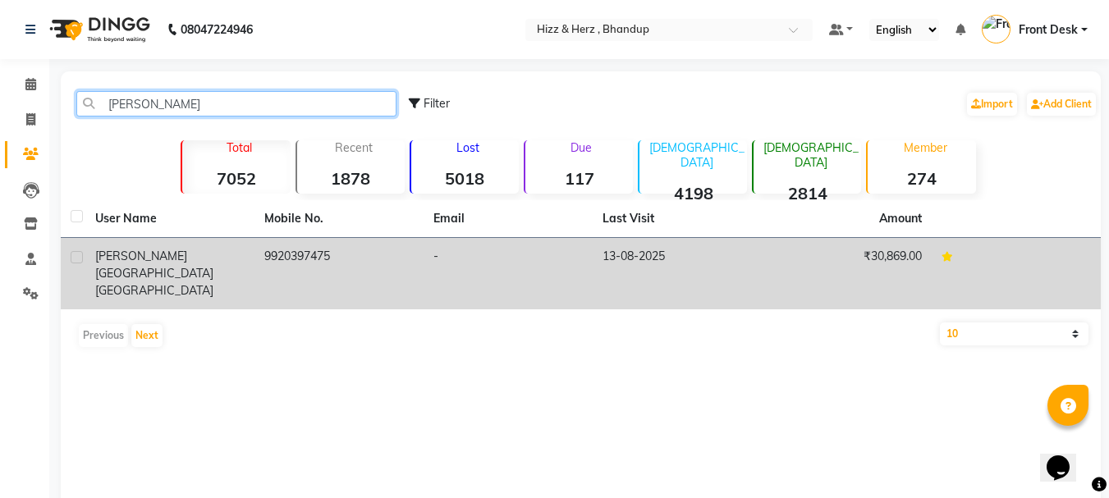
type input "millan"
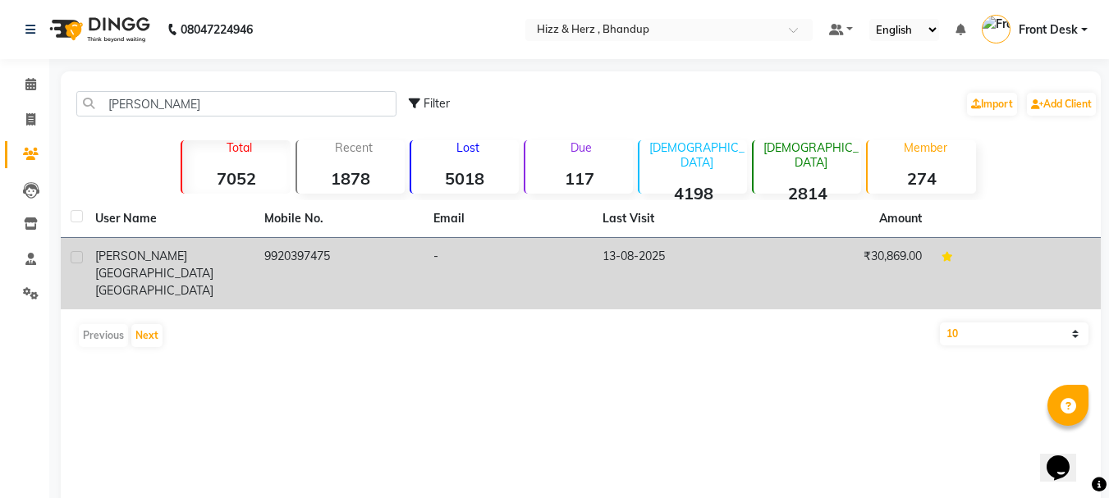
click at [262, 254] on td "9920397475" at bounding box center [338, 273] width 169 height 71
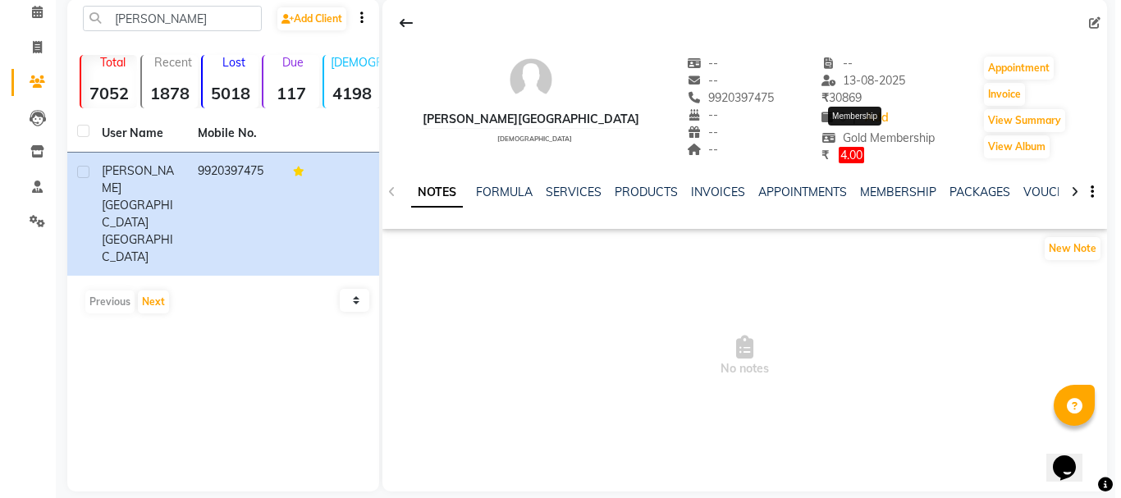
scroll to position [82, 0]
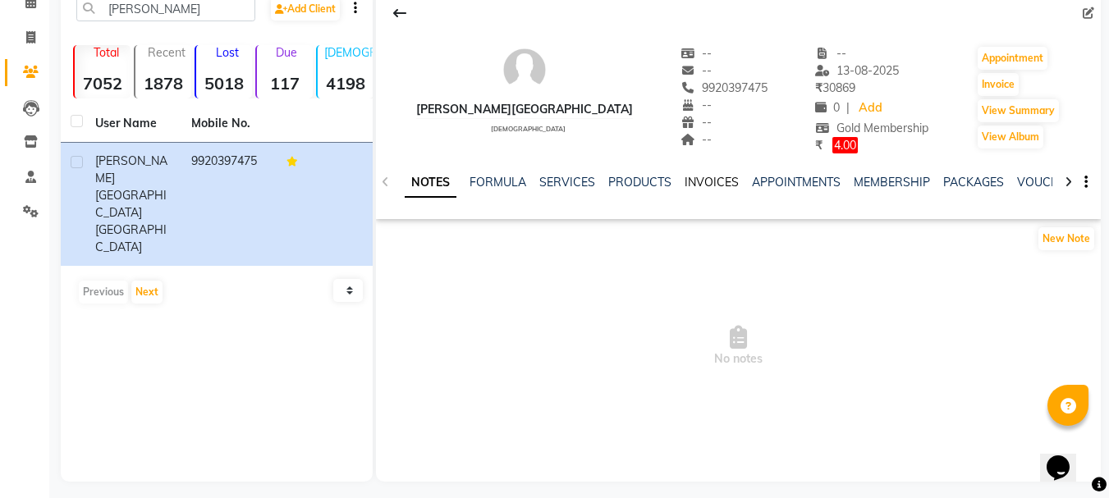
click at [716, 185] on link "INVOICES" at bounding box center [712, 182] width 54 height 15
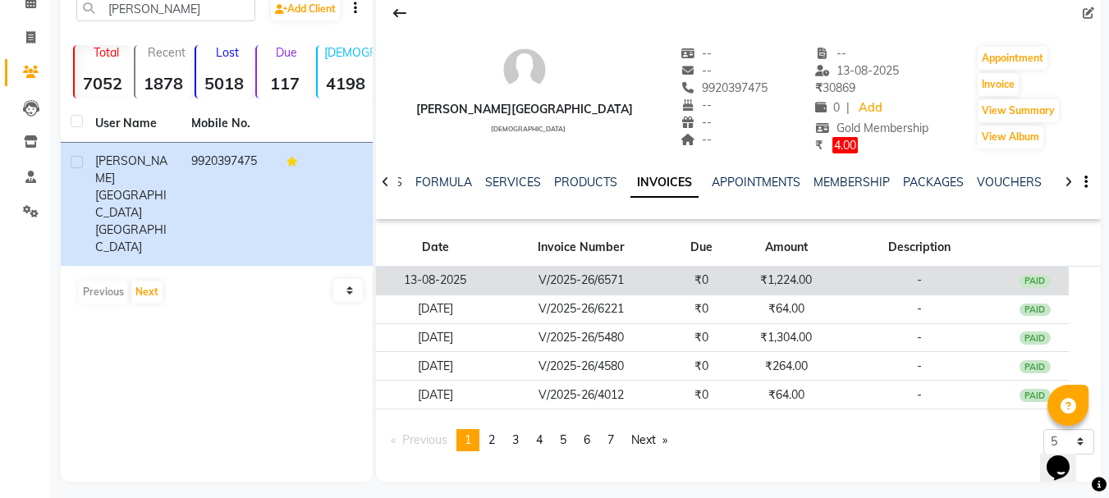
click at [790, 291] on td "₹1,224.00" at bounding box center [787, 280] width 102 height 29
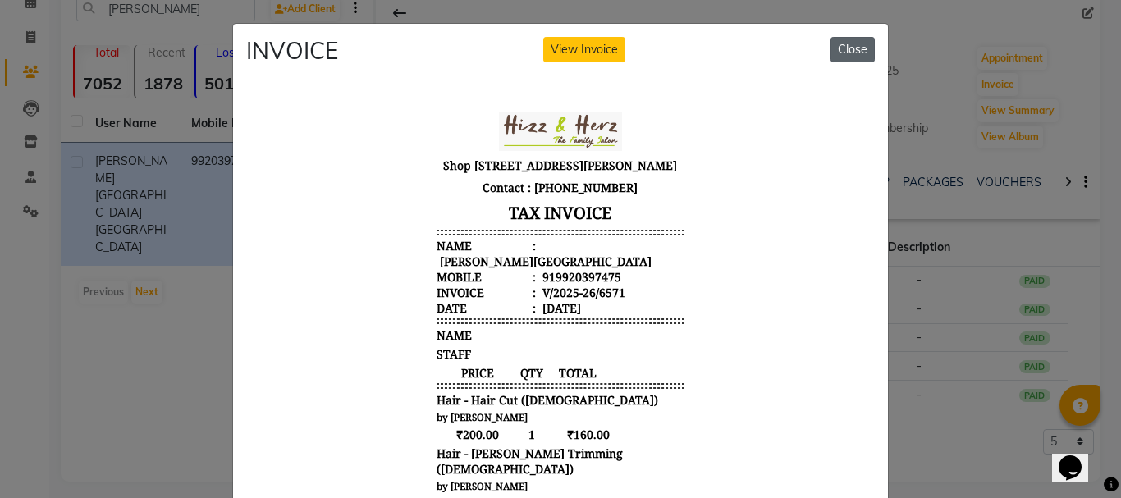
click at [847, 47] on button "Close" at bounding box center [853, 49] width 44 height 25
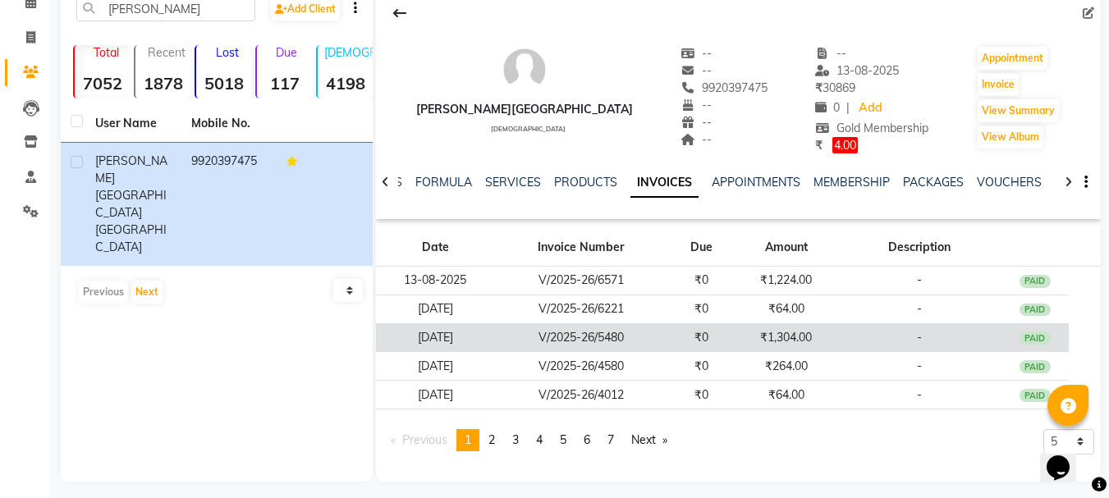
click at [770, 335] on td "₹1,304.00" at bounding box center [787, 337] width 102 height 29
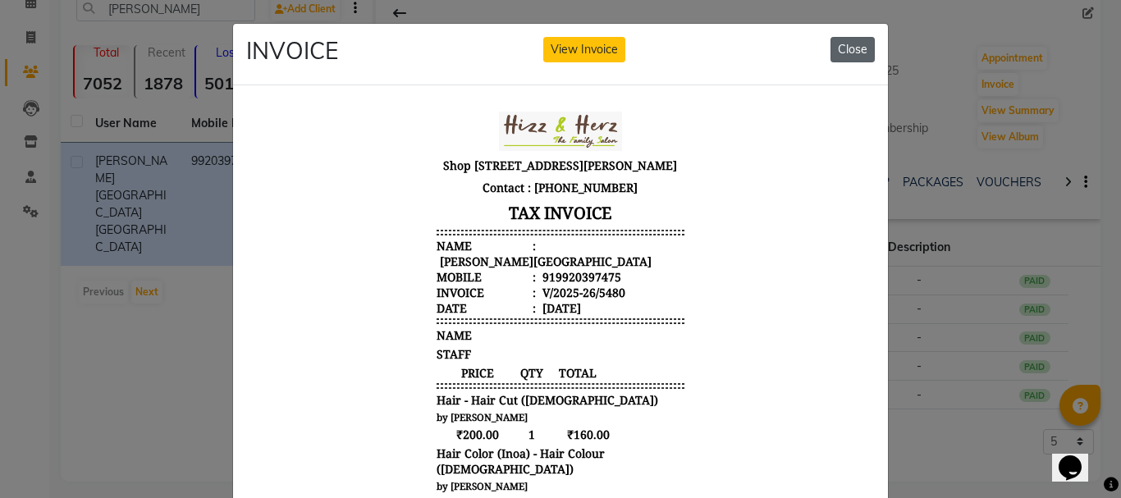
click at [841, 47] on button "Close" at bounding box center [853, 49] width 44 height 25
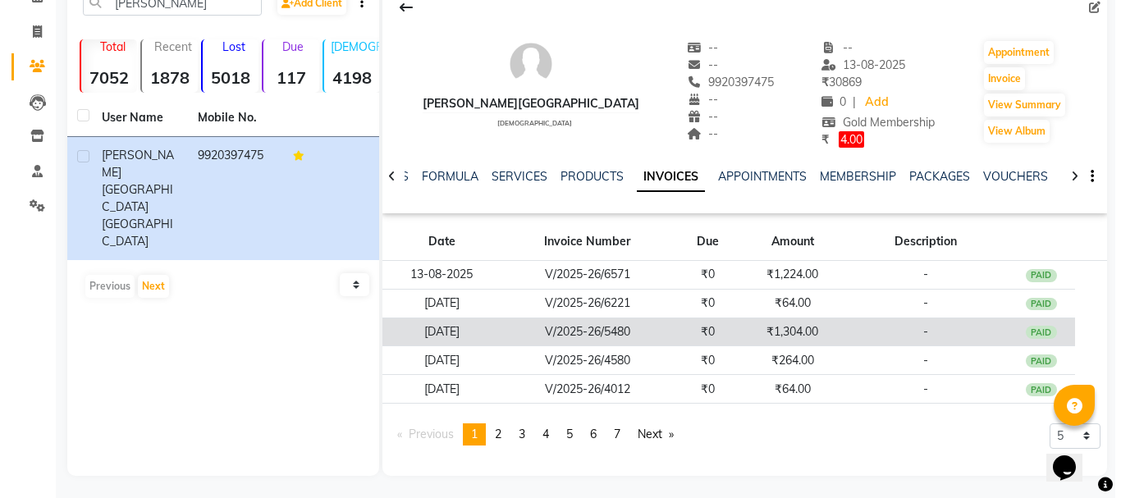
scroll to position [90, 0]
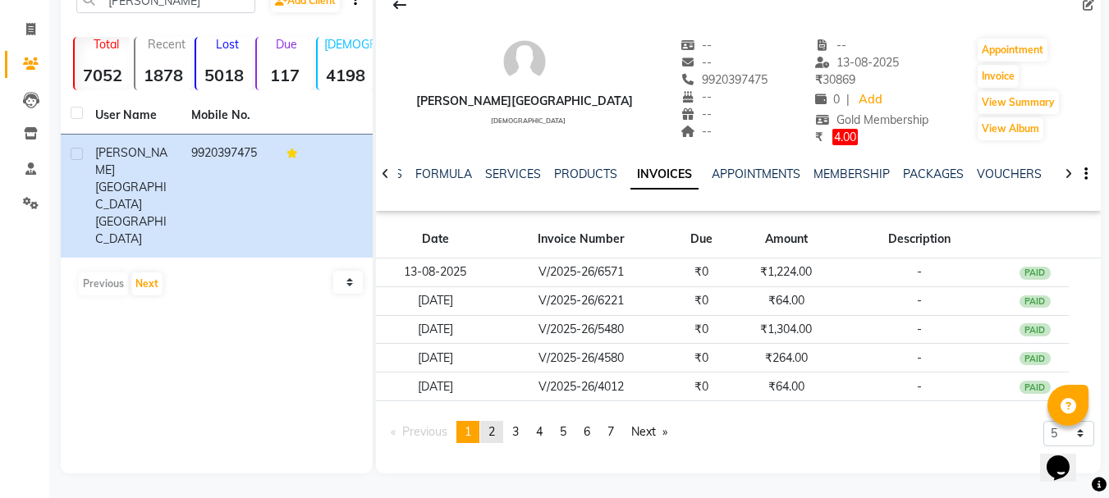
click at [491, 426] on link "page 2" at bounding box center [491, 432] width 23 height 22
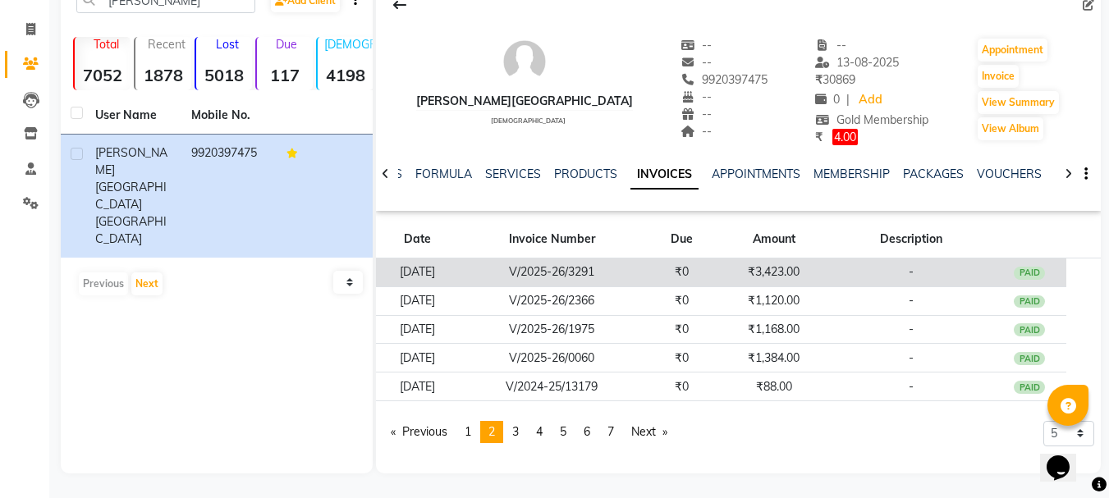
click at [805, 275] on td "₹3,423.00" at bounding box center [774, 272] width 110 height 29
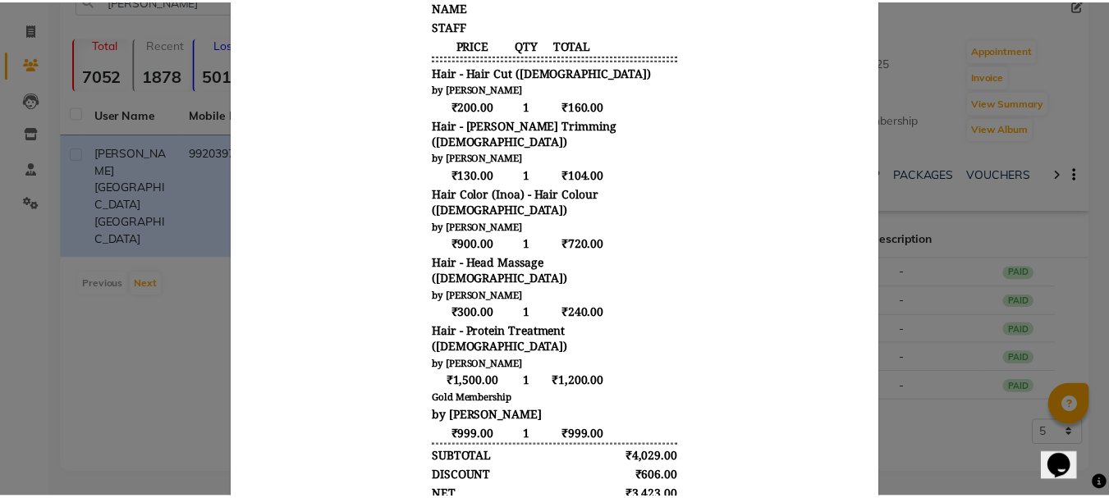
scroll to position [0, 0]
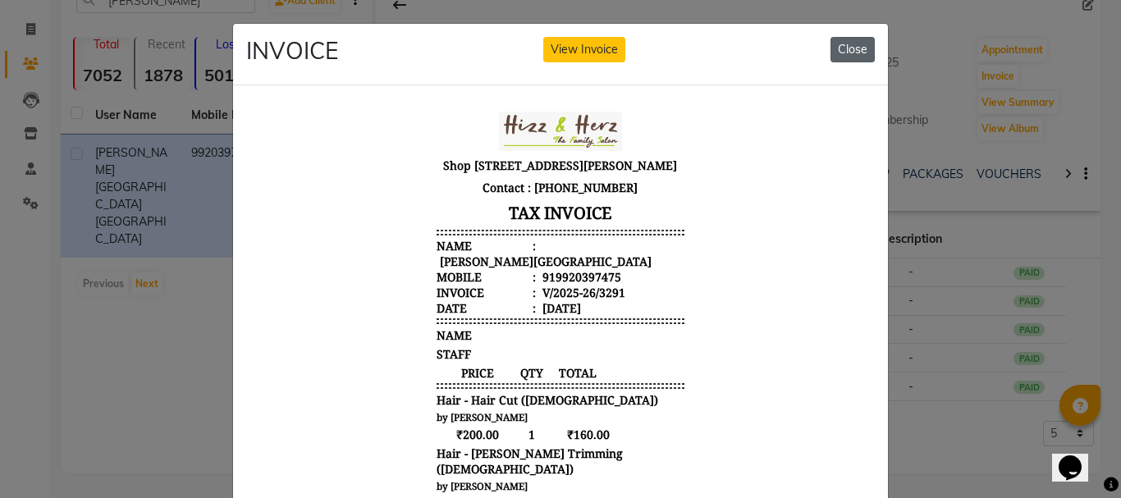
click at [851, 44] on button "Close" at bounding box center [853, 49] width 44 height 25
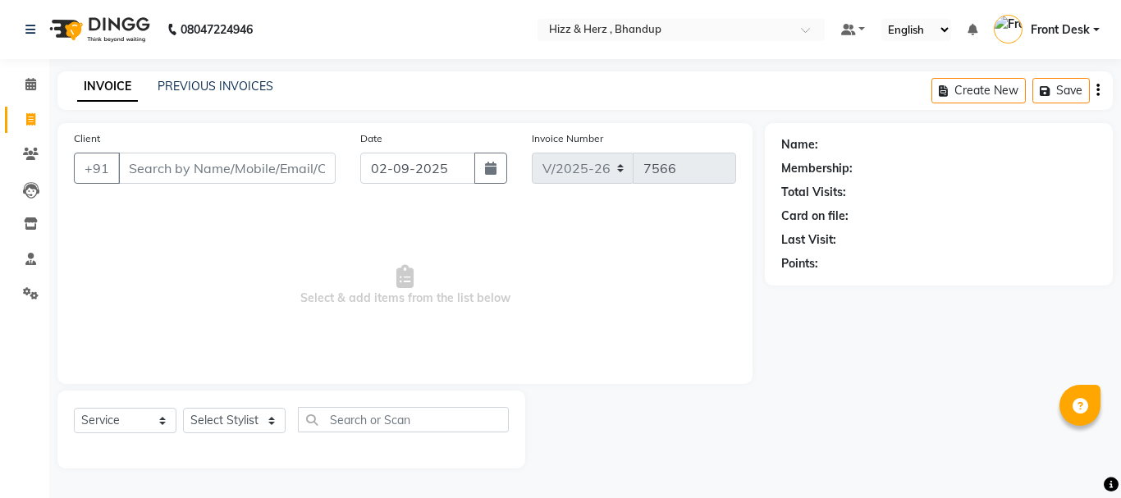
select select "629"
select select "service"
click at [253, 94] on div "PREVIOUS INVOICES" at bounding box center [216, 86] width 116 height 17
click at [254, 87] on link "PREVIOUS INVOICES" at bounding box center [216, 86] width 116 height 15
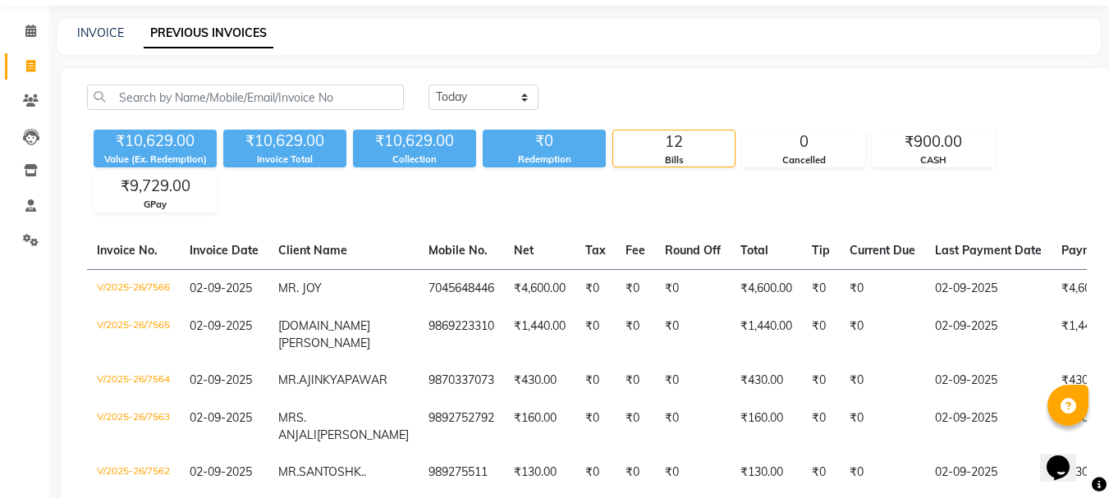
scroll to position [82, 0]
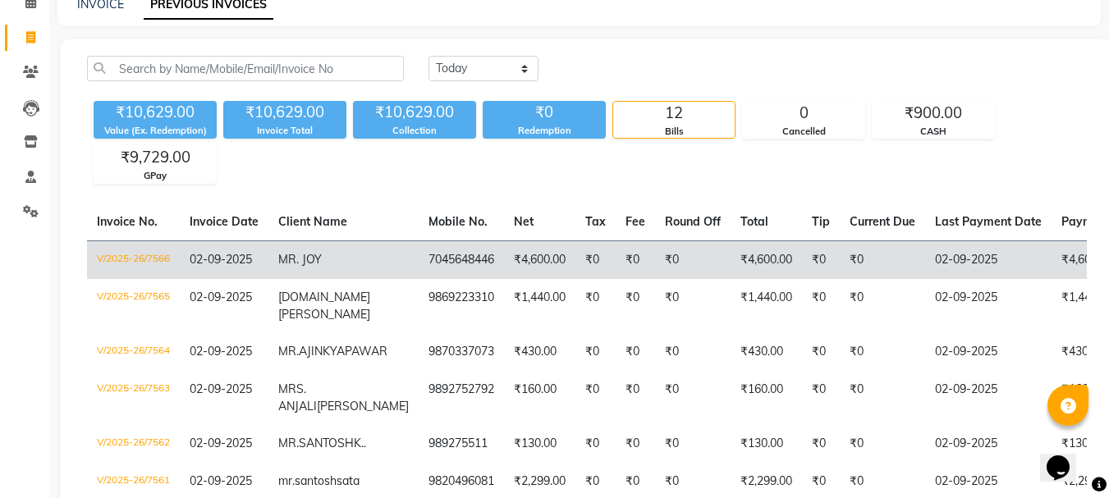
click at [265, 264] on td "02-09-2025" at bounding box center [224, 260] width 89 height 39
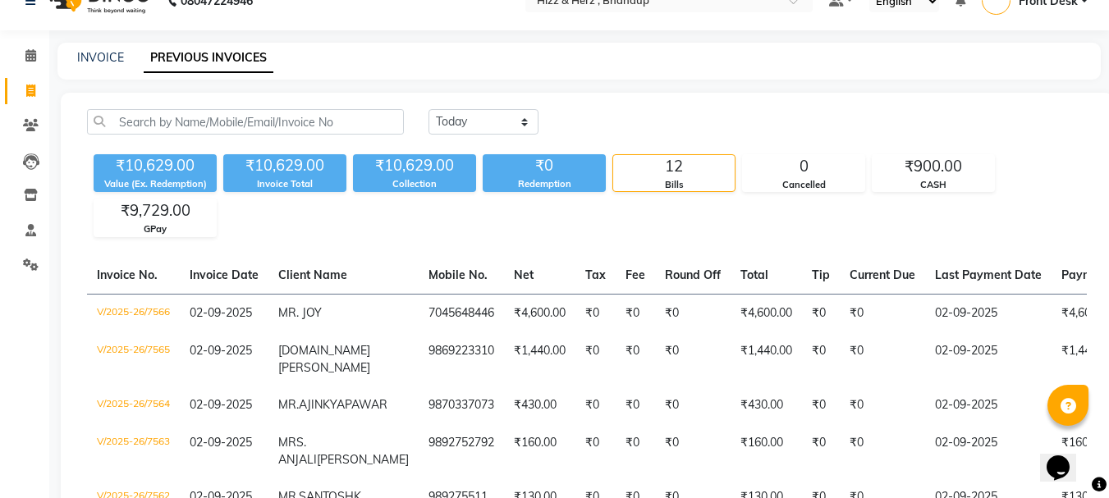
scroll to position [0, 0]
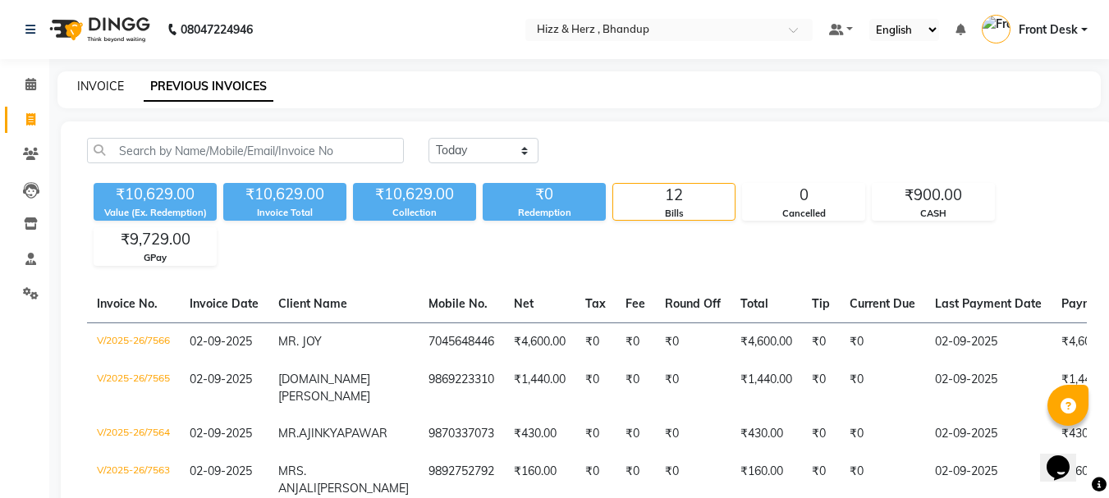
click at [89, 84] on link "INVOICE" at bounding box center [100, 86] width 47 height 15
select select "629"
select select "service"
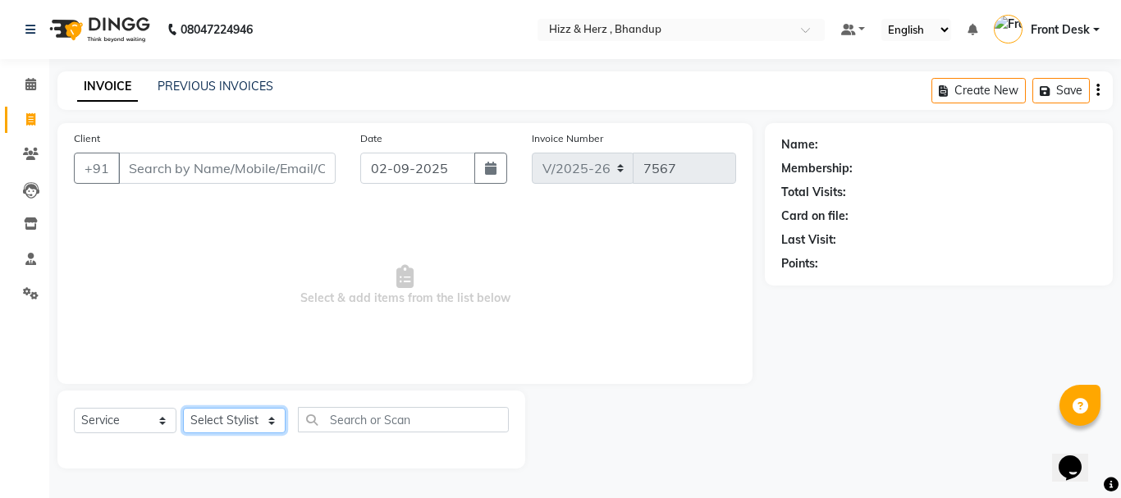
click at [247, 426] on select "Select Stylist Front Desk Gaurav Sharma HIZZ & HERZ 2 IRFAN AHMAD Jigna Goswami…" at bounding box center [234, 420] width 103 height 25
select select "24394"
click at [183, 408] on select "Select Stylist Front Desk Gaurav Sharma HIZZ & HERZ 2 IRFAN AHMAD Jigna Goswami…" at bounding box center [234, 420] width 103 height 25
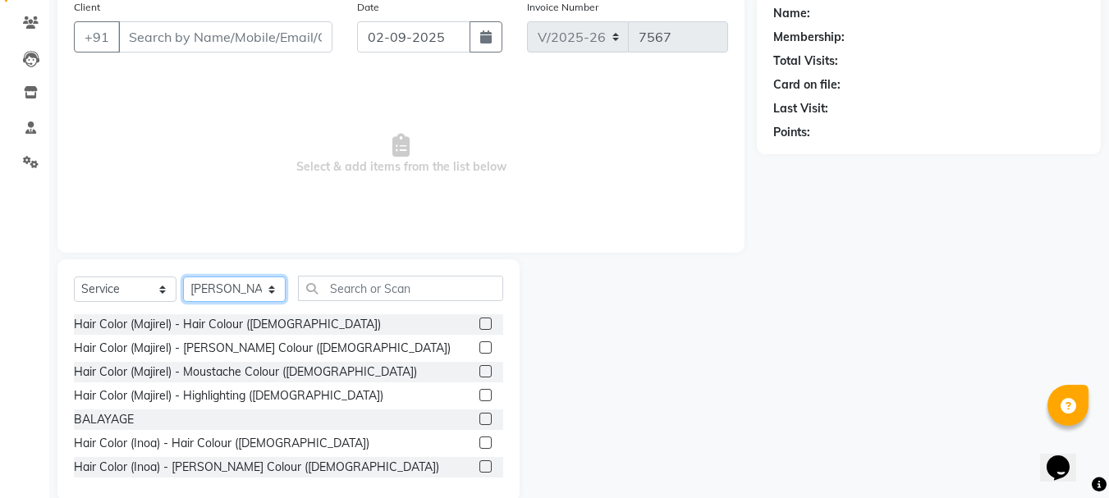
scroll to position [159, 0]
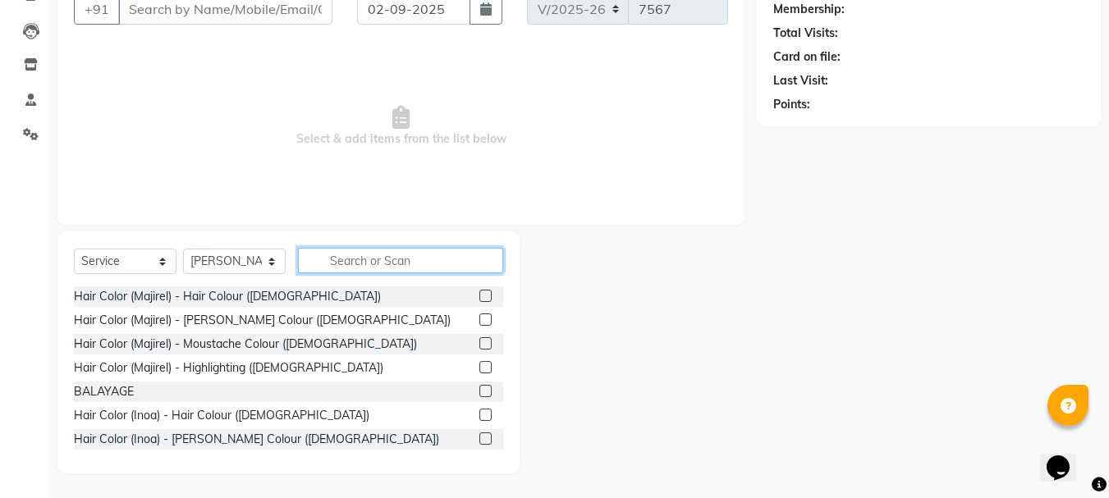
click at [372, 265] on input "text" at bounding box center [400, 260] width 205 height 25
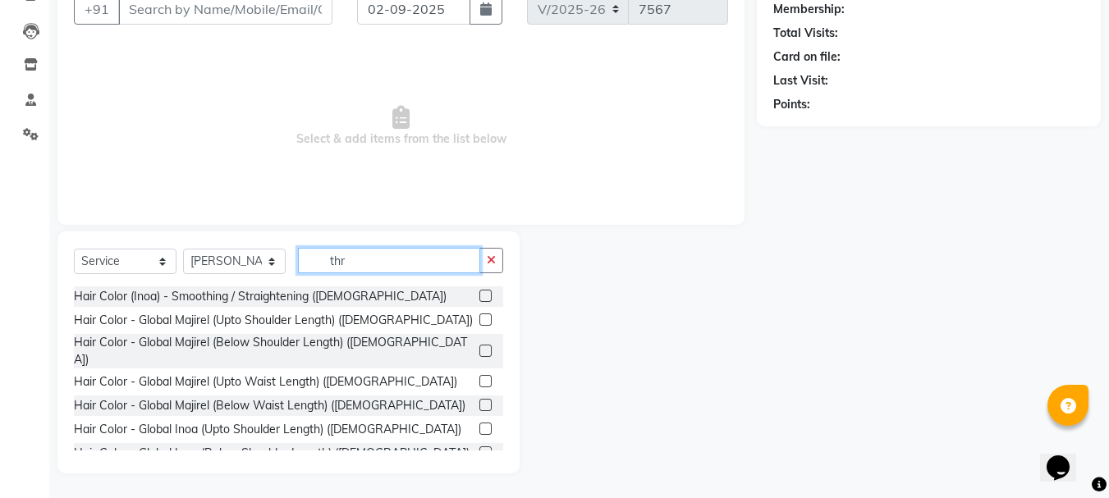
scroll to position [114, 0]
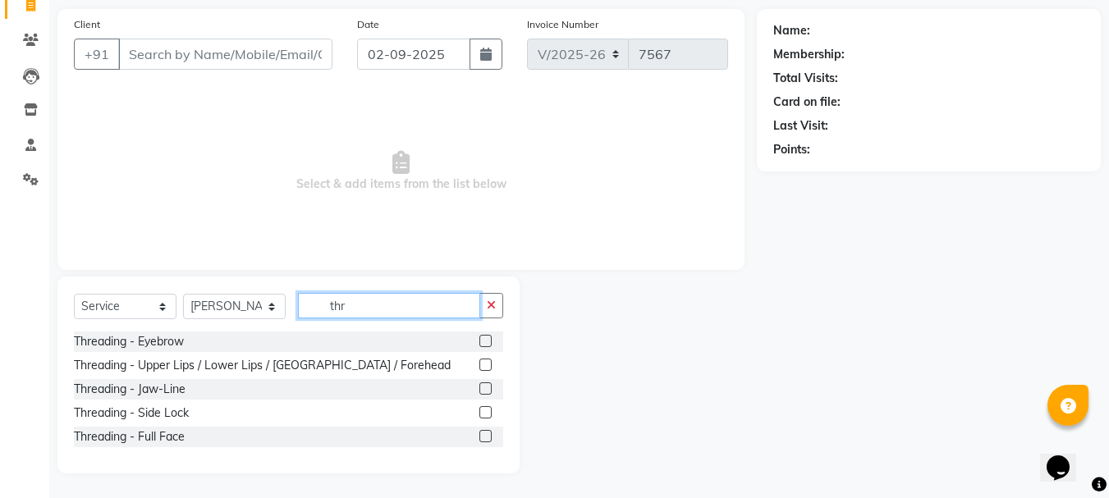
type input "thr"
click at [484, 342] on label at bounding box center [485, 341] width 12 height 12
click at [484, 342] on input "checkbox" at bounding box center [484, 342] width 11 height 11
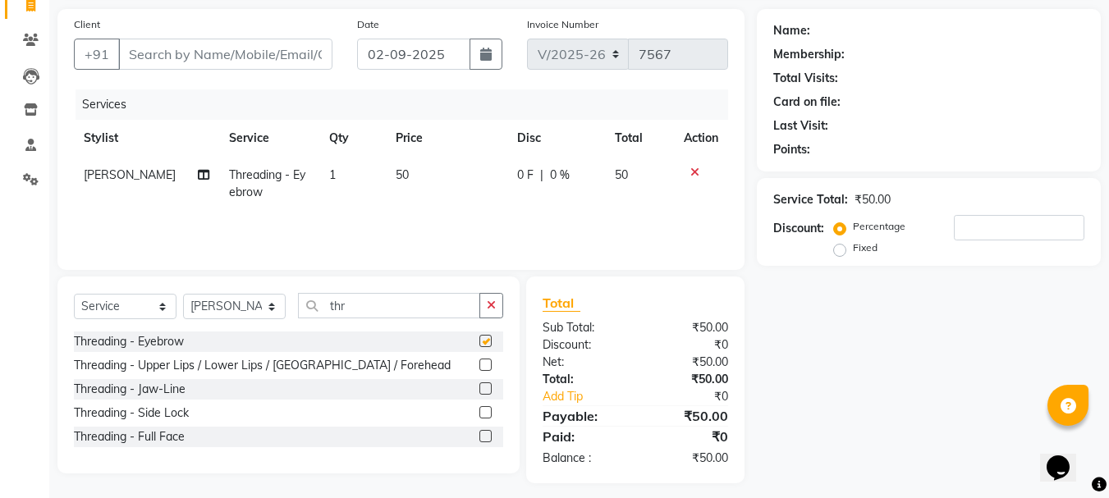
checkbox input "false"
click at [484, 365] on label at bounding box center [485, 365] width 12 height 12
click at [484, 365] on input "checkbox" at bounding box center [484, 365] width 11 height 11
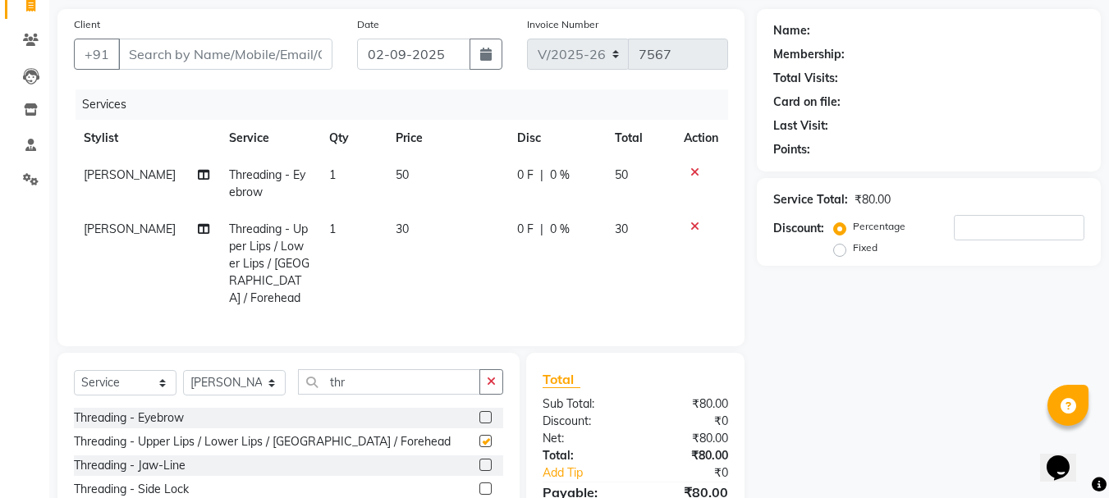
checkbox input "false"
click at [218, 55] on input "Client" at bounding box center [225, 54] width 214 height 31
type input "8"
type input "0"
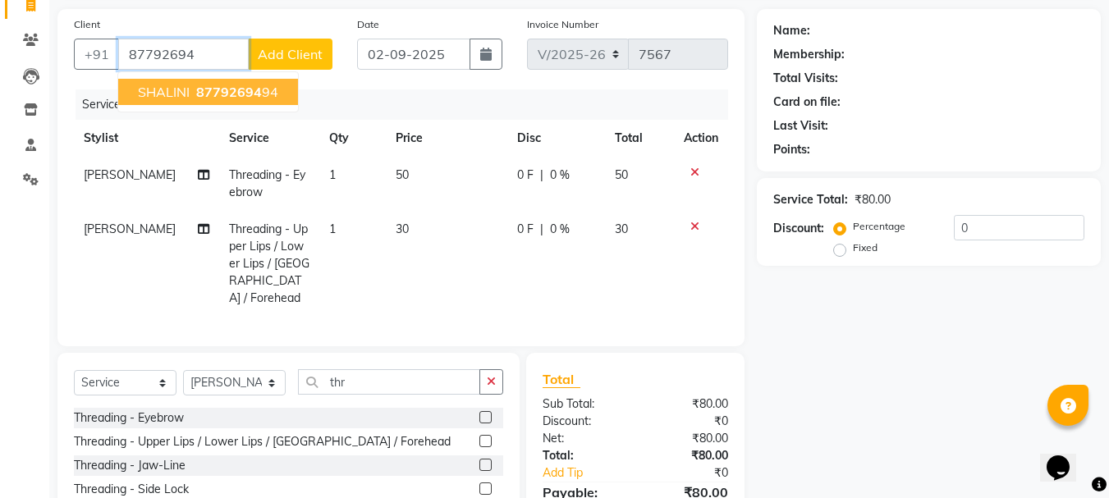
drag, startPoint x: 205, startPoint y: 90, endPoint x: 236, endPoint y: 99, distance: 32.5
click at [208, 91] on span "87792694" at bounding box center [229, 92] width 66 height 16
type input "8779269494"
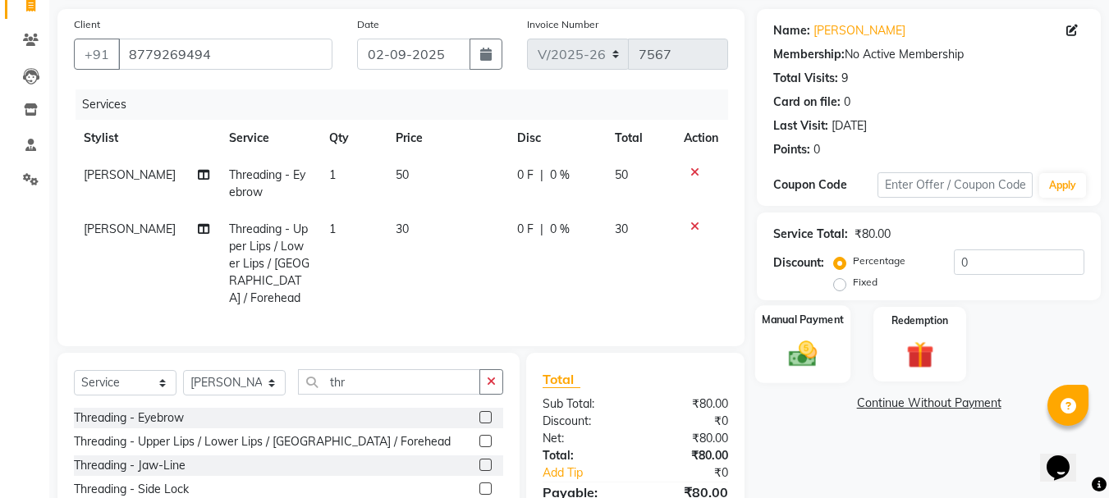
drag, startPoint x: 807, startPoint y: 355, endPoint x: 827, endPoint y: 355, distance: 19.7
click at [809, 355] on img at bounding box center [803, 353] width 46 height 33
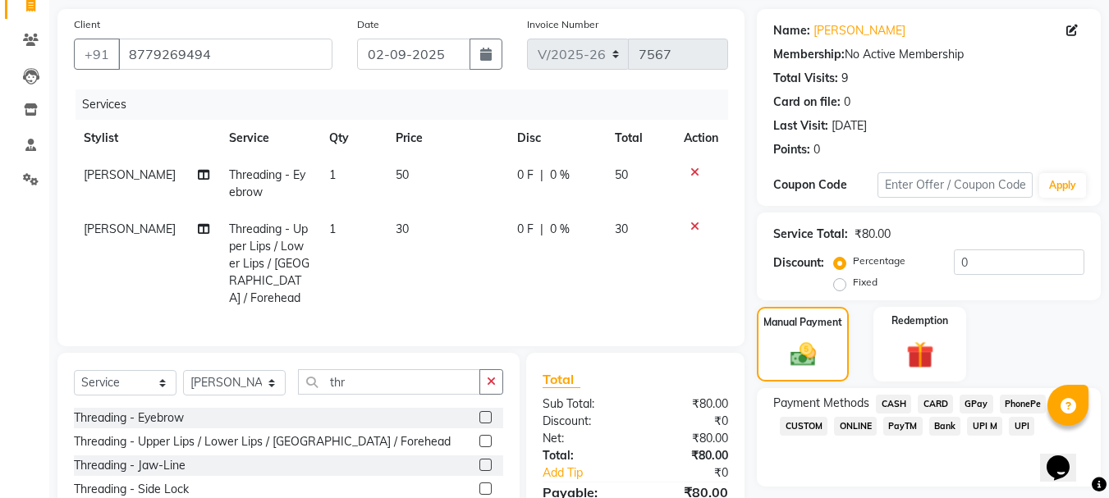
click at [892, 410] on span "CASH" at bounding box center [893, 404] width 35 height 19
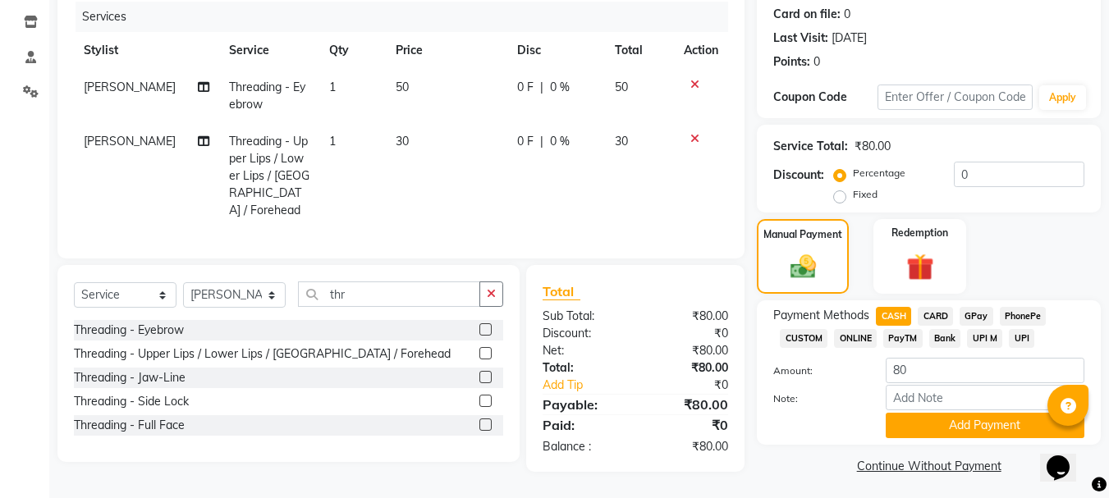
scroll to position [207, 0]
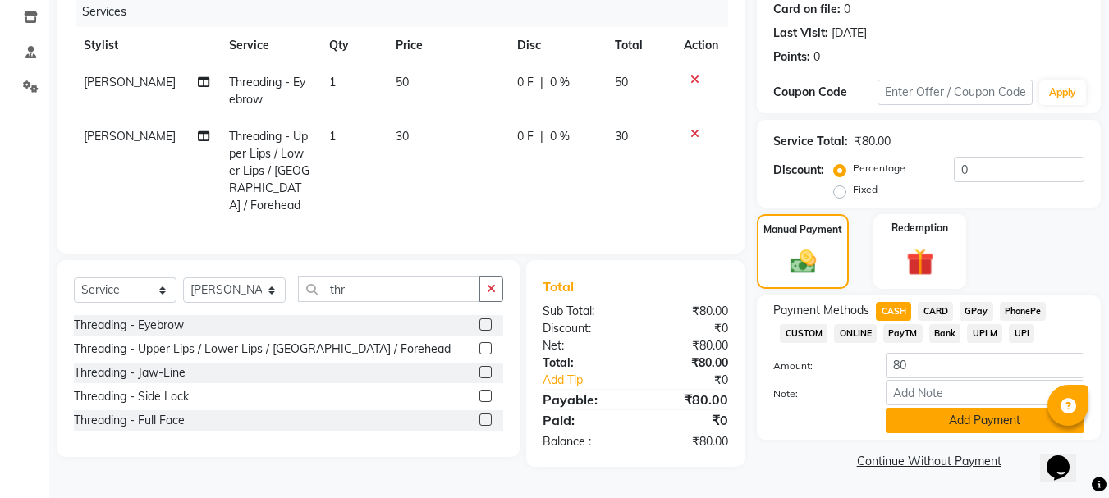
click at [951, 420] on button "Add Payment" at bounding box center [985, 420] width 199 height 25
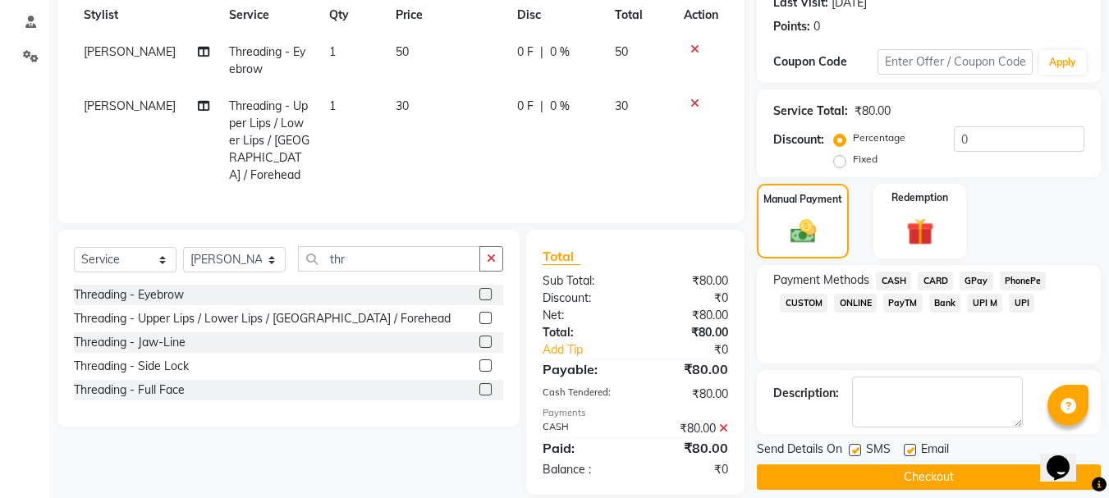
scroll to position [254, 0]
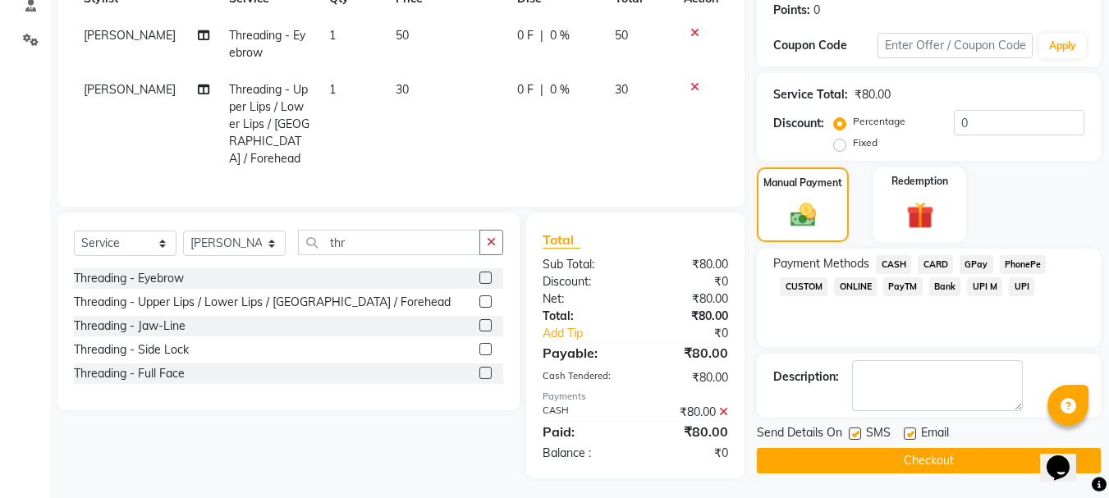
click at [965, 459] on button "Checkout" at bounding box center [929, 460] width 344 height 25
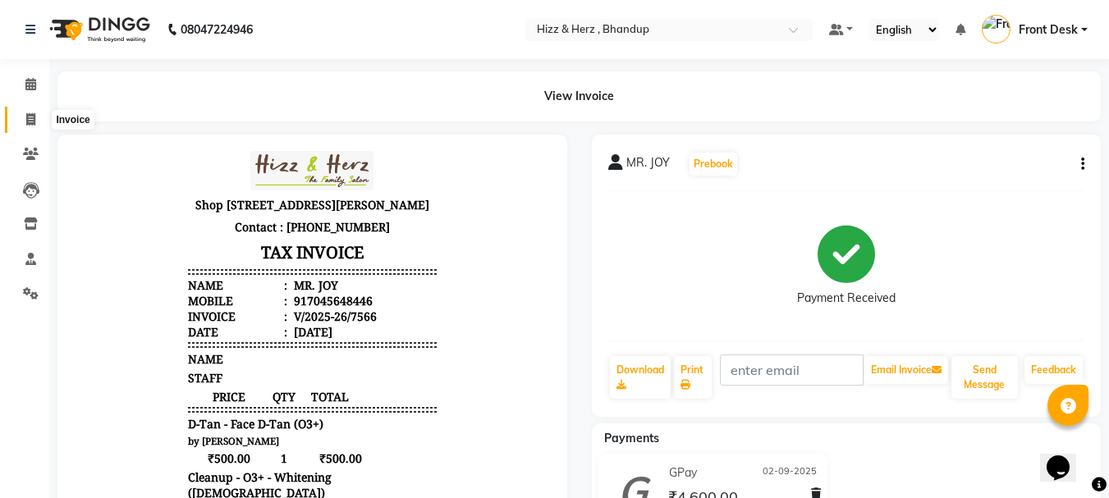
drag, startPoint x: 31, startPoint y: 115, endPoint x: 121, endPoint y: 1, distance: 145.0
click at [32, 115] on icon at bounding box center [30, 119] width 9 height 12
select select "service"
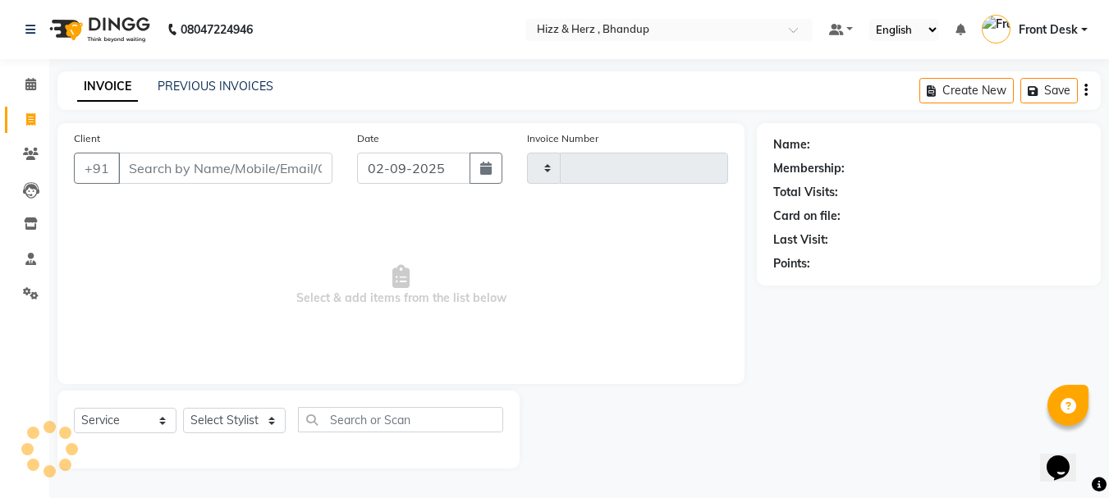
type input "7567"
select select "629"
select select "service"
select select "629"
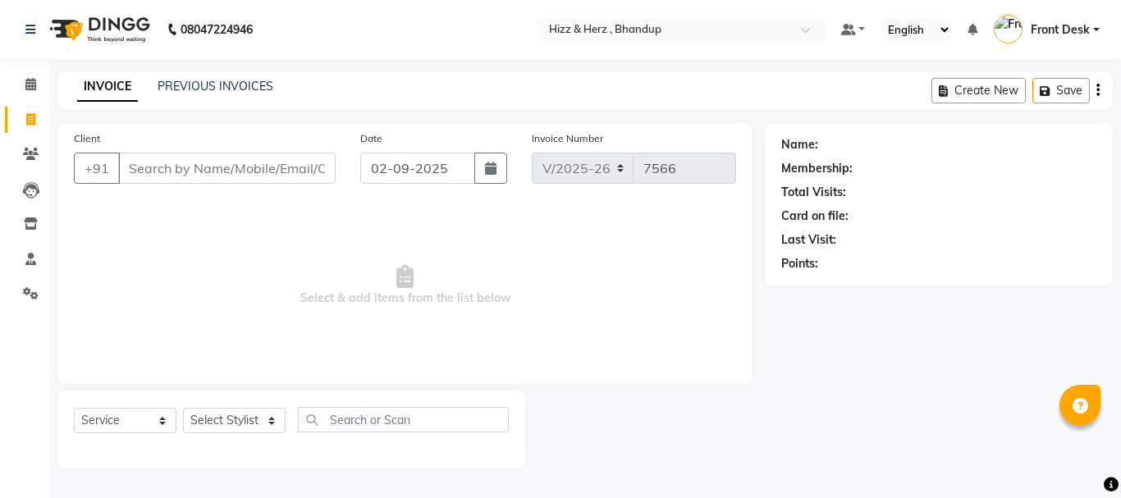
select select "service"
